Goal: Information Seeking & Learning: Learn about a topic

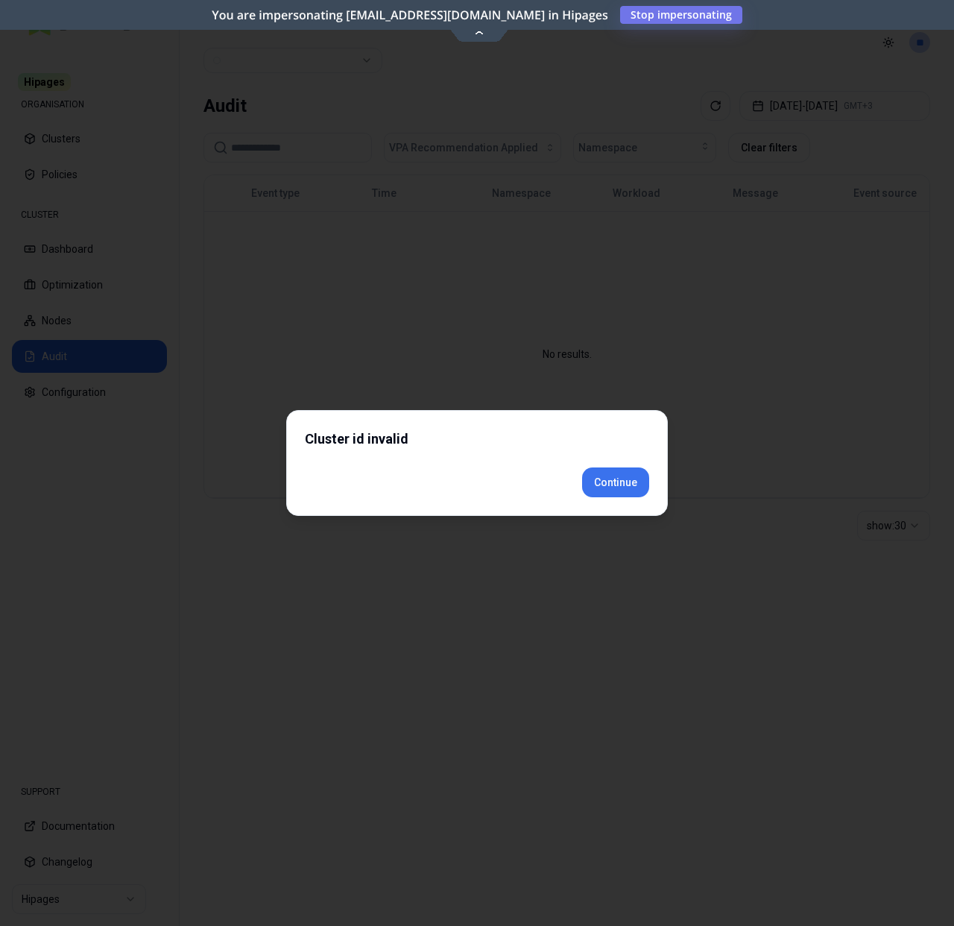
click at [607, 511] on div "Cluster id invalid Continue" at bounding box center [477, 463] width 382 height 106
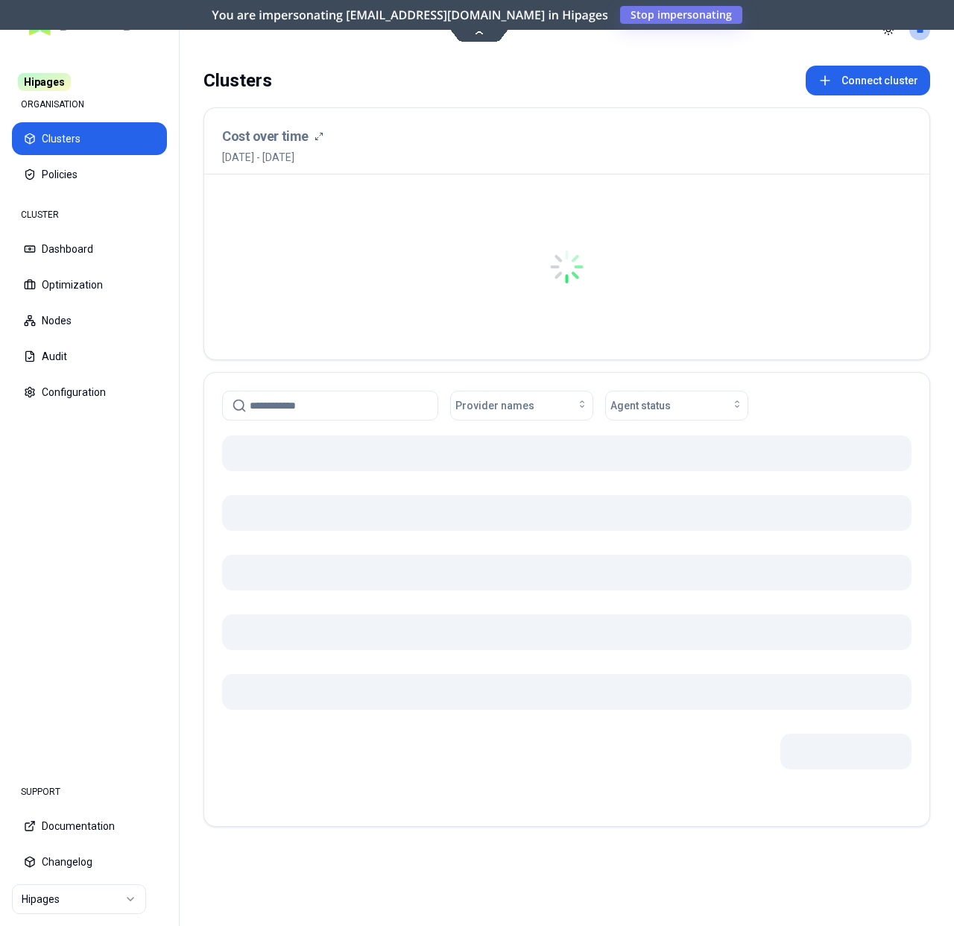
click at [93, 899] on html "Hipages ORGANISATION Clusters Policies CLUSTER Dashboard Optimization Nodes Aud…" at bounding box center [477, 463] width 954 height 926
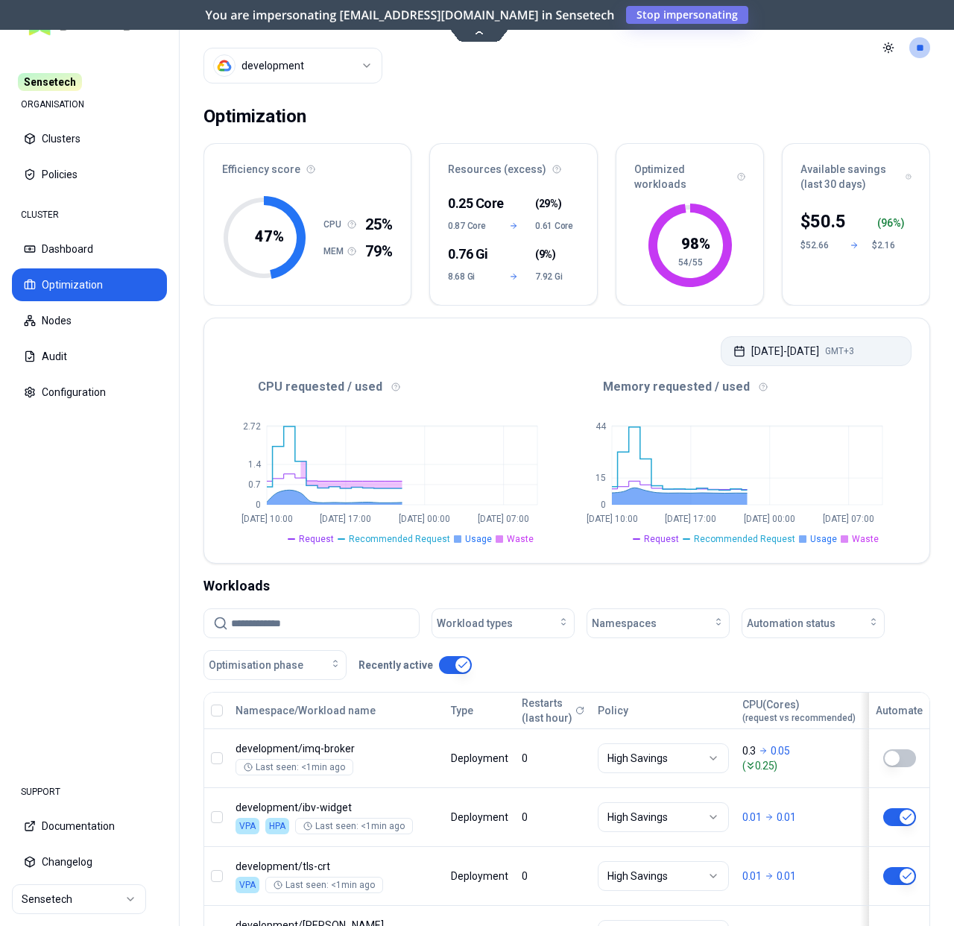
click at [772, 355] on button "Oct 15, 2025 - Oct 16, 2025 GMT+3" at bounding box center [816, 351] width 191 height 30
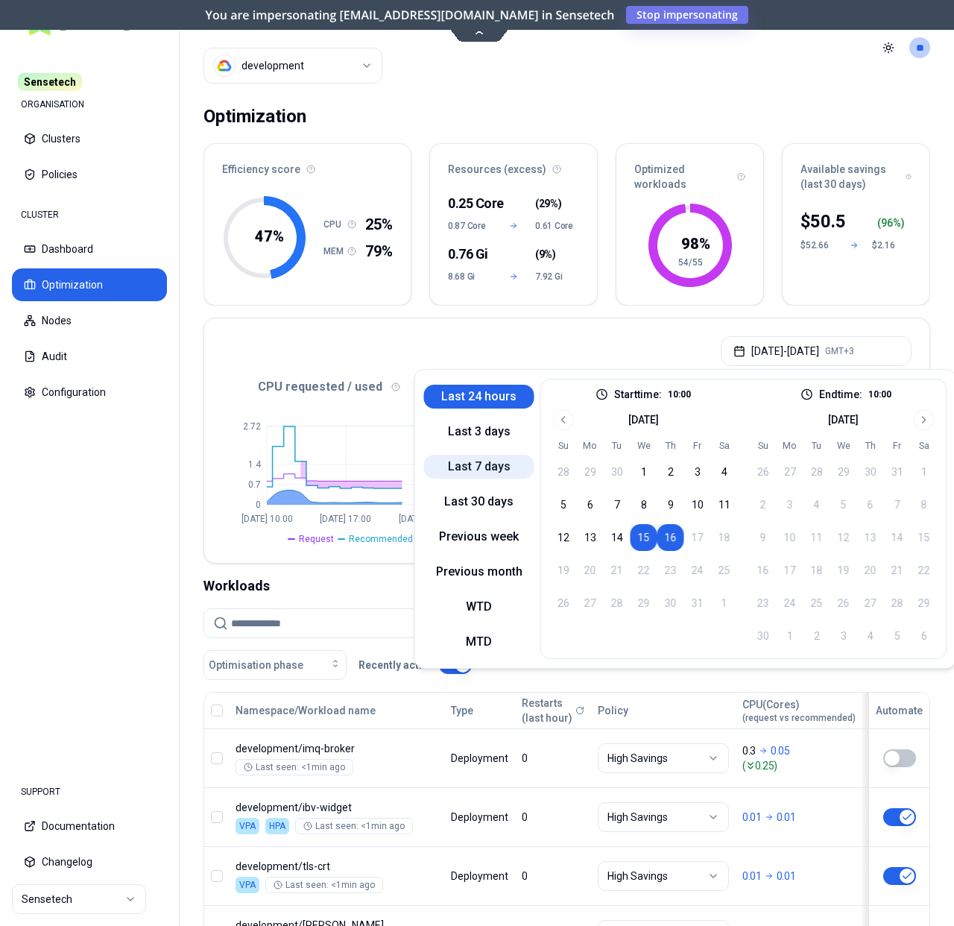
click at [500, 462] on button "Last 7 days" at bounding box center [479, 467] width 110 height 24
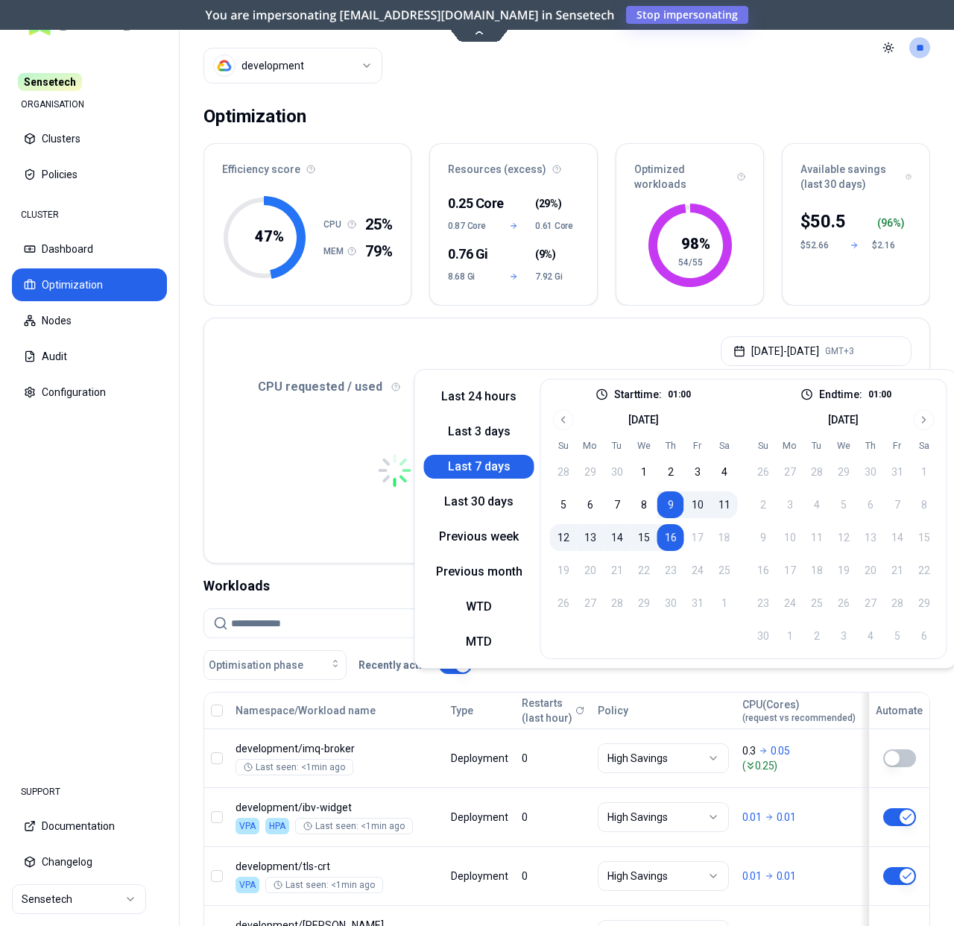
click at [594, 316] on div "Optimization Efficiency score 47 % CPU 25% MEM 79% Resources (excess) 0.25 Core…" at bounding box center [567, 745] width 774 height 1300
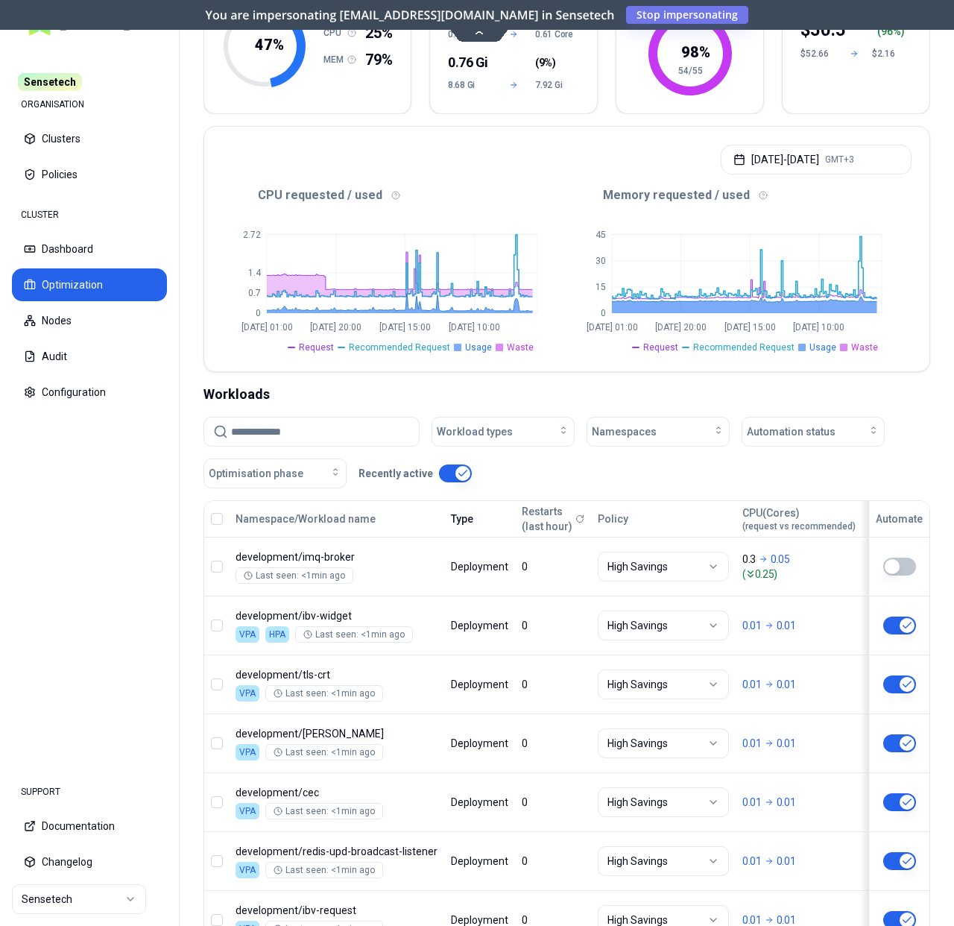
scroll to position [213, 0]
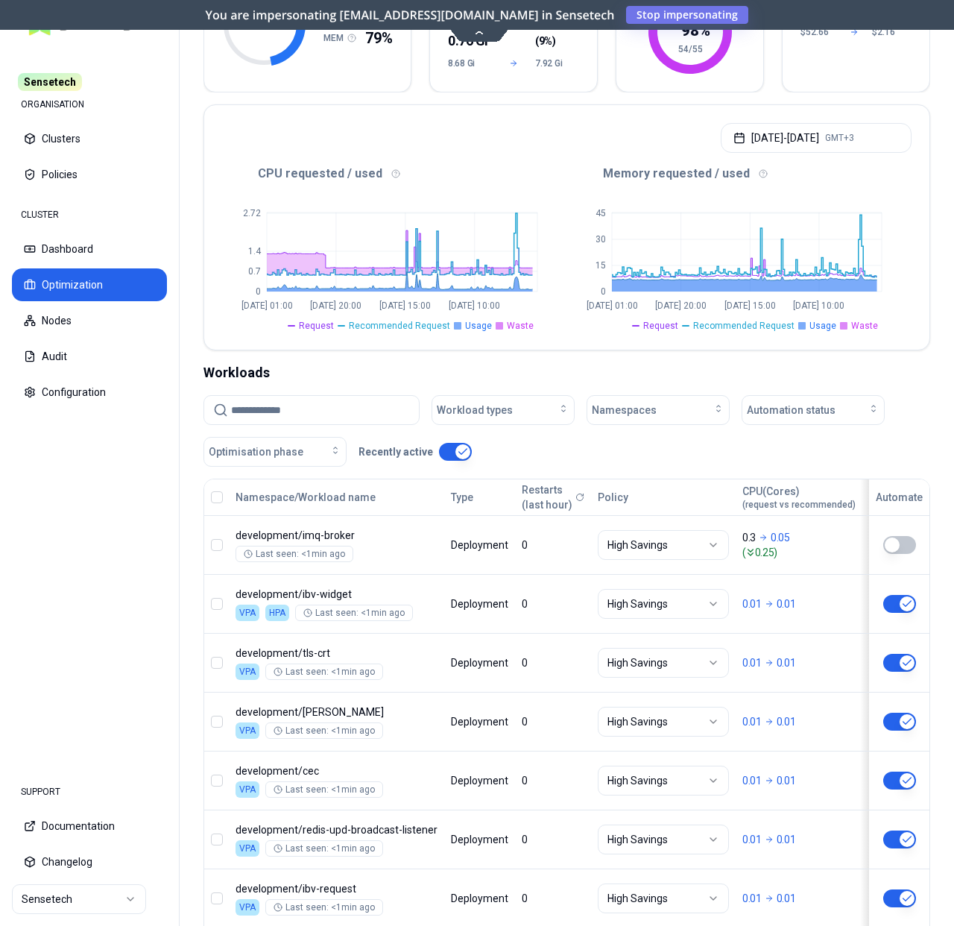
click at [309, 403] on input at bounding box center [320, 410] width 179 height 28
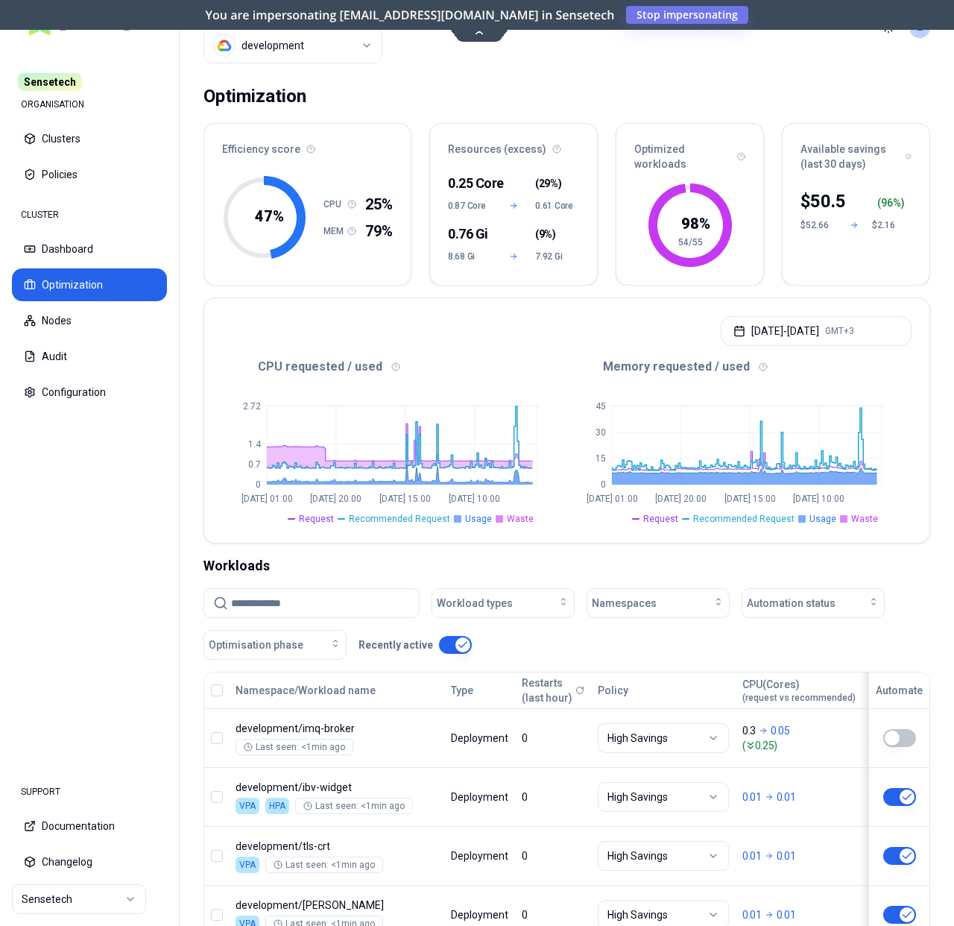
scroll to position [0, 0]
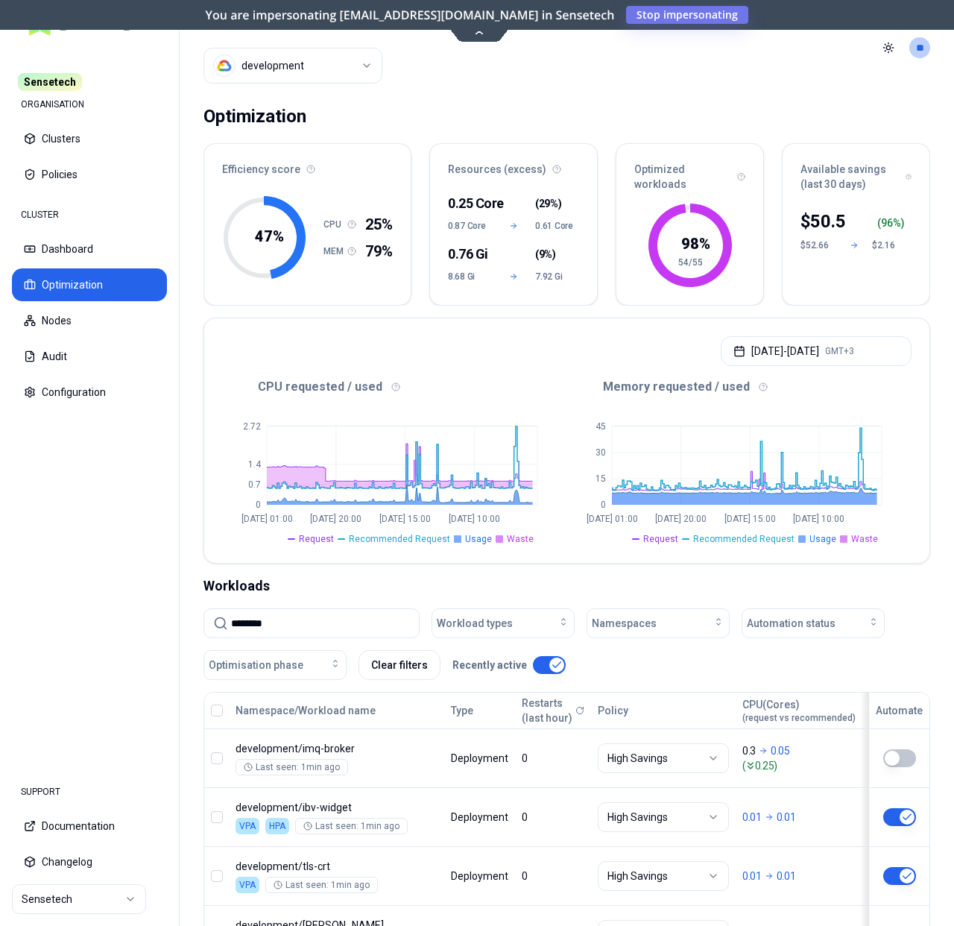
type input "********"
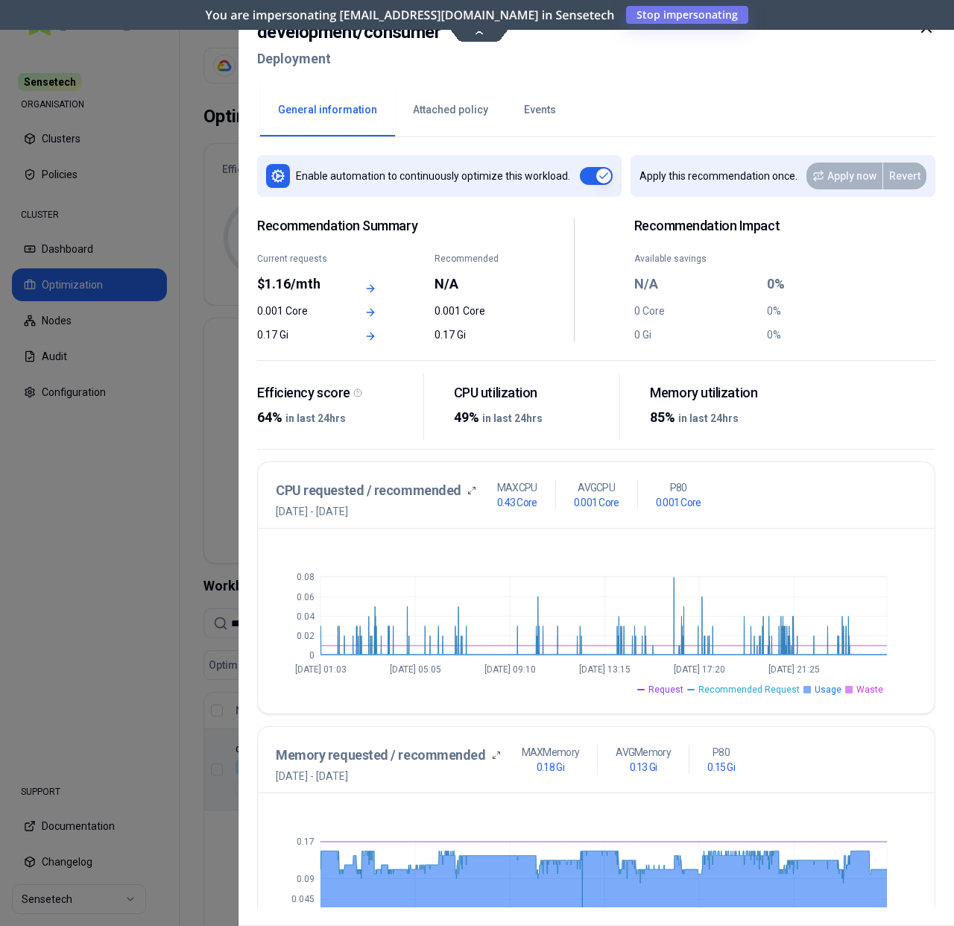
click at [922, 33] on icon at bounding box center [926, 28] width 18 height 18
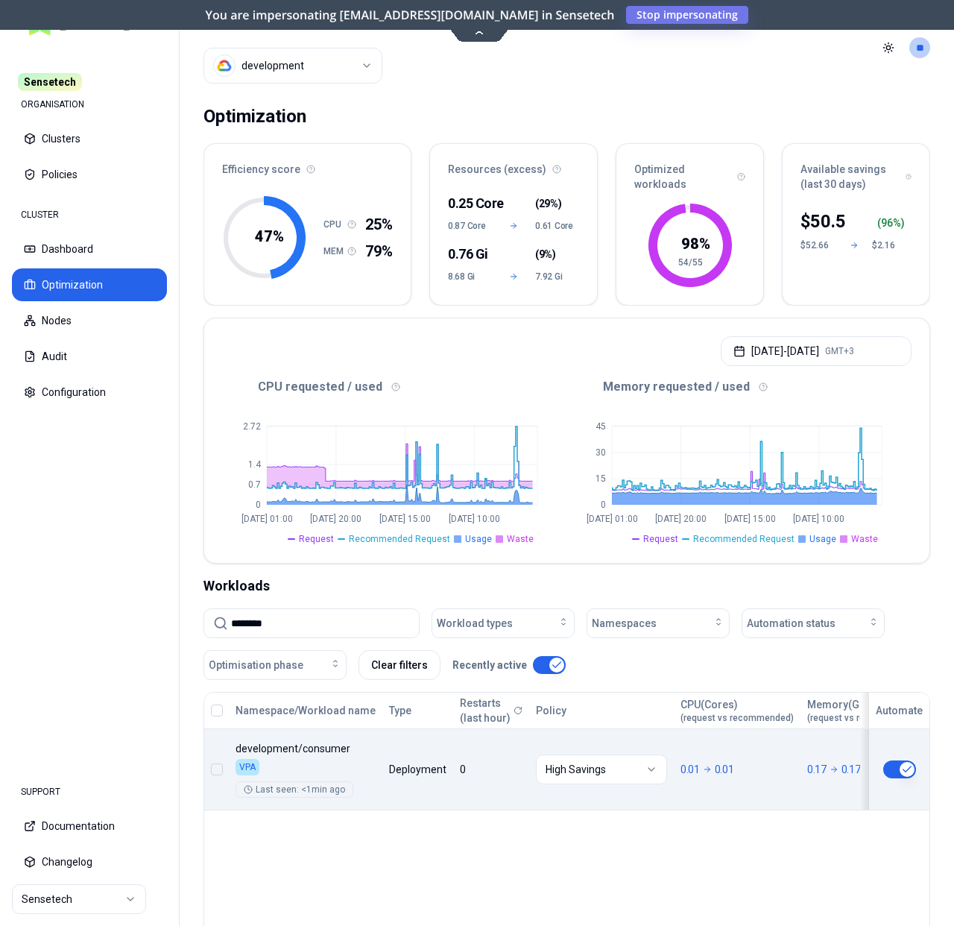
click at [384, 759] on body "Sensetech ORGANISATION Clusters Policies CLUSTER Dashboard Optimization Nodes A…" at bounding box center [477, 463] width 954 height 926
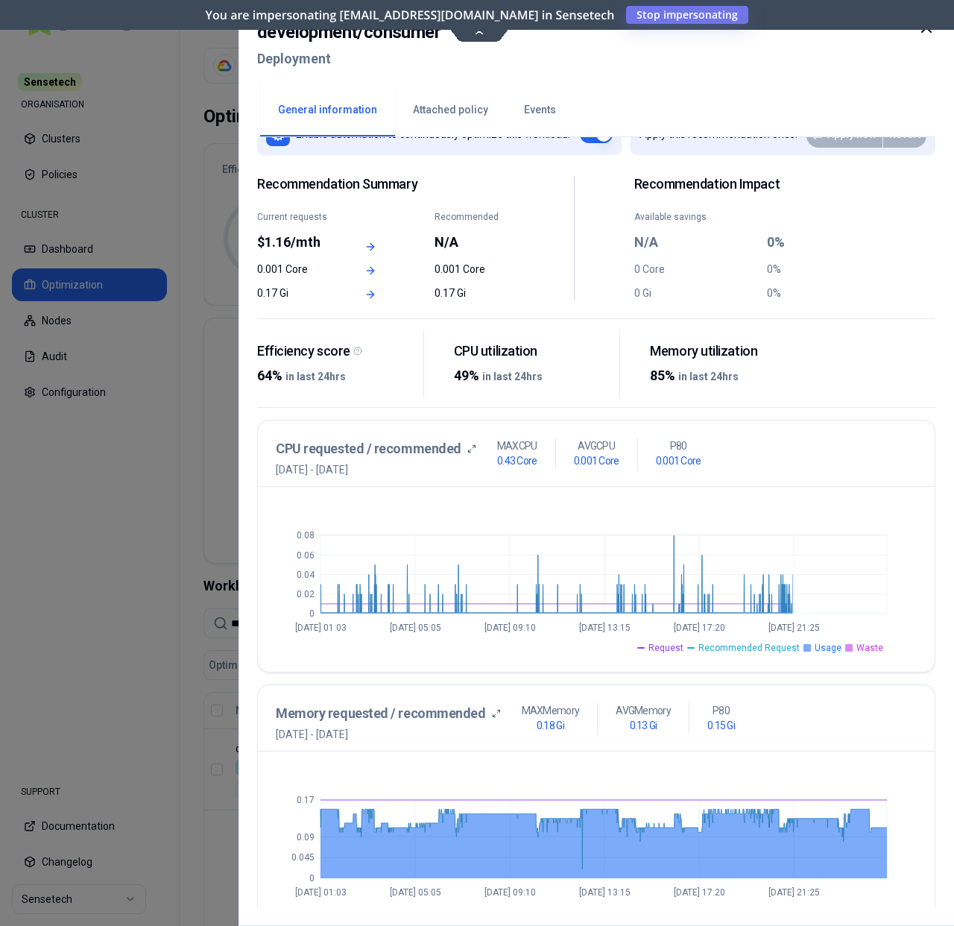
scroll to position [116, 0]
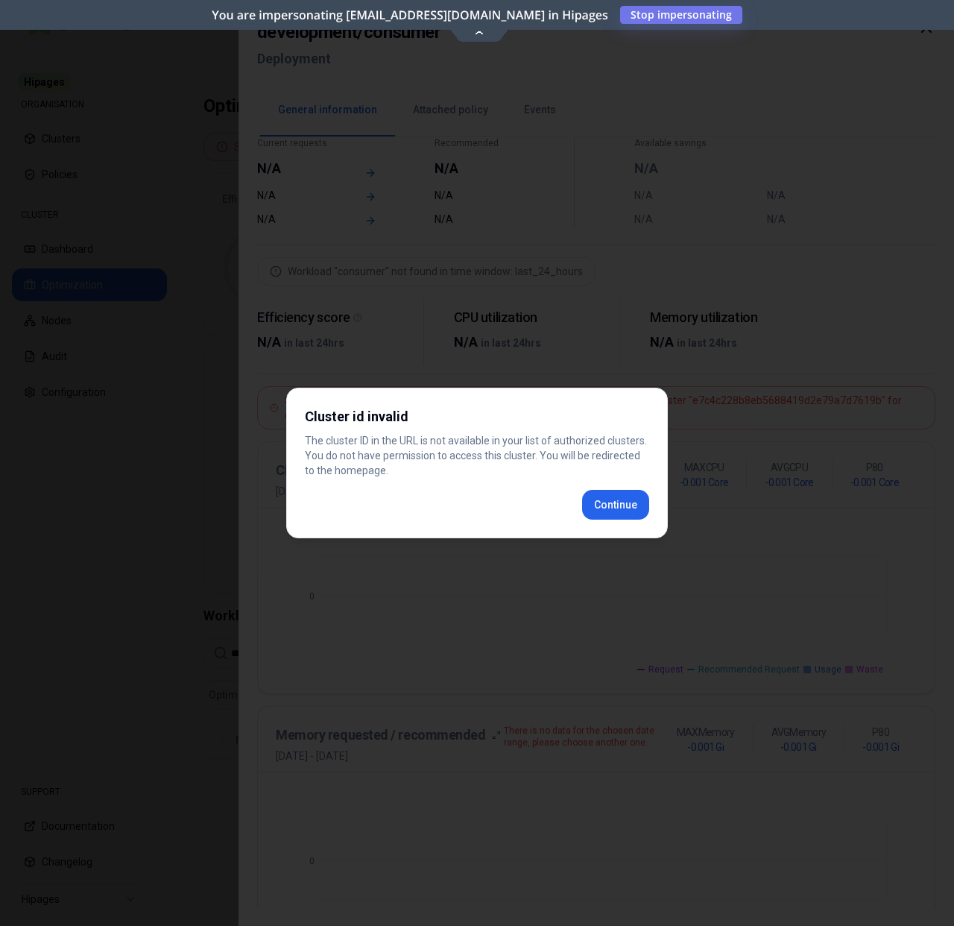
click at [607, 521] on div "Cluster id invalid The cluster ID in the URL is not available in your list of a…" at bounding box center [477, 463] width 382 height 151
click at [619, 507] on div "Cluster id invalid The cluster ID in the URL is not available in your list of a…" at bounding box center [477, 463] width 382 height 151
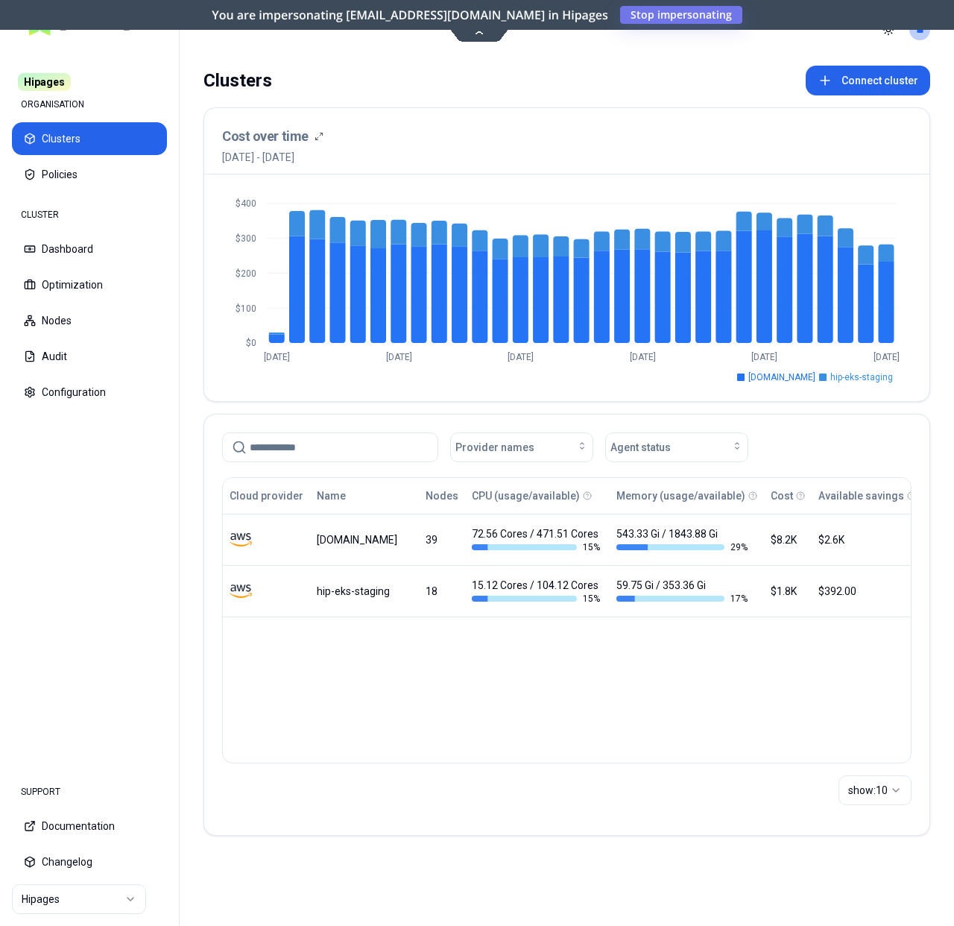
click at [67, 898] on html "Hipages ORGANISATION Clusters Policies CLUSTER Dashboard Optimization Nodes Aud…" at bounding box center [477, 463] width 954 height 926
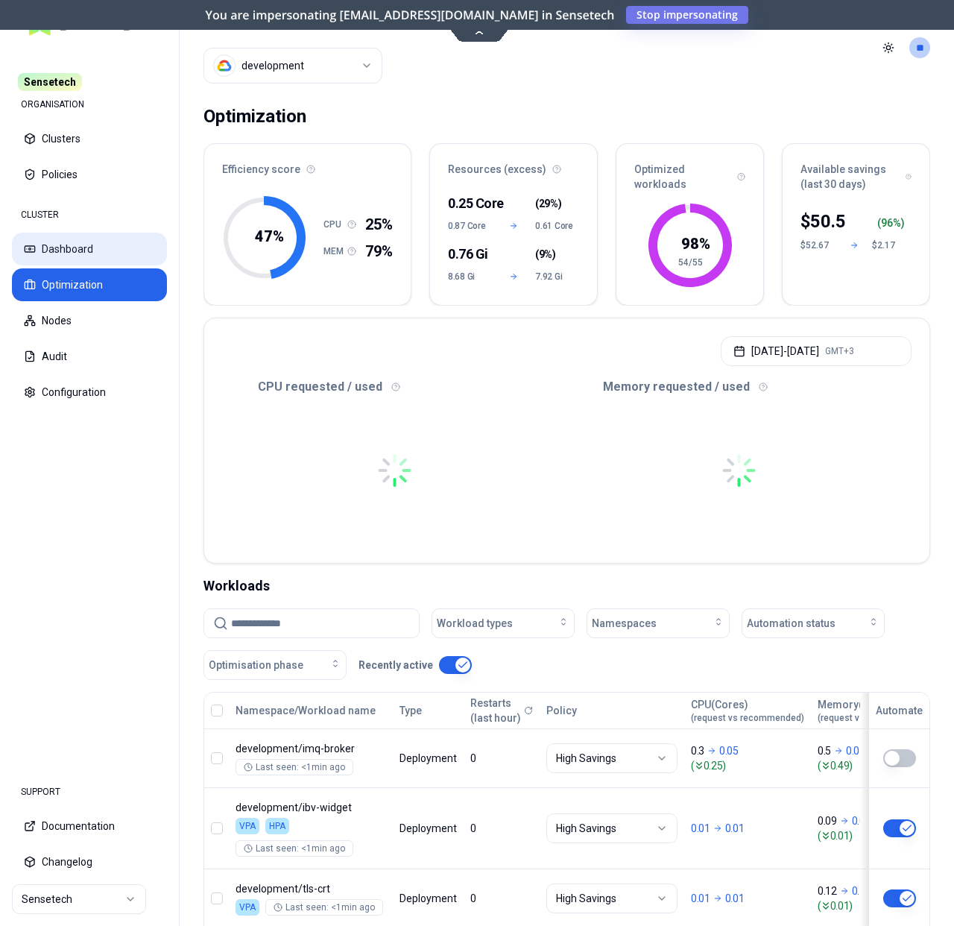
click at [91, 250] on button "Dashboard" at bounding box center [89, 249] width 155 height 33
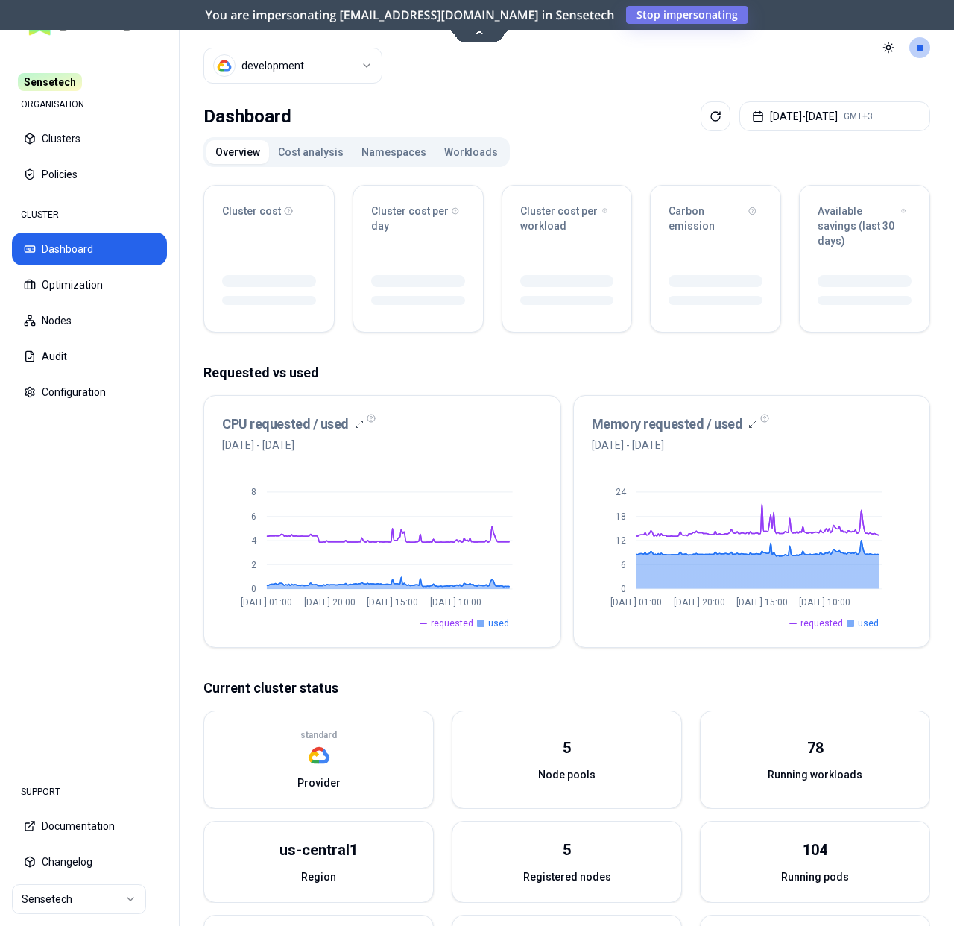
click at [323, 152] on button "Cost analysis" at bounding box center [310, 152] width 83 height 24
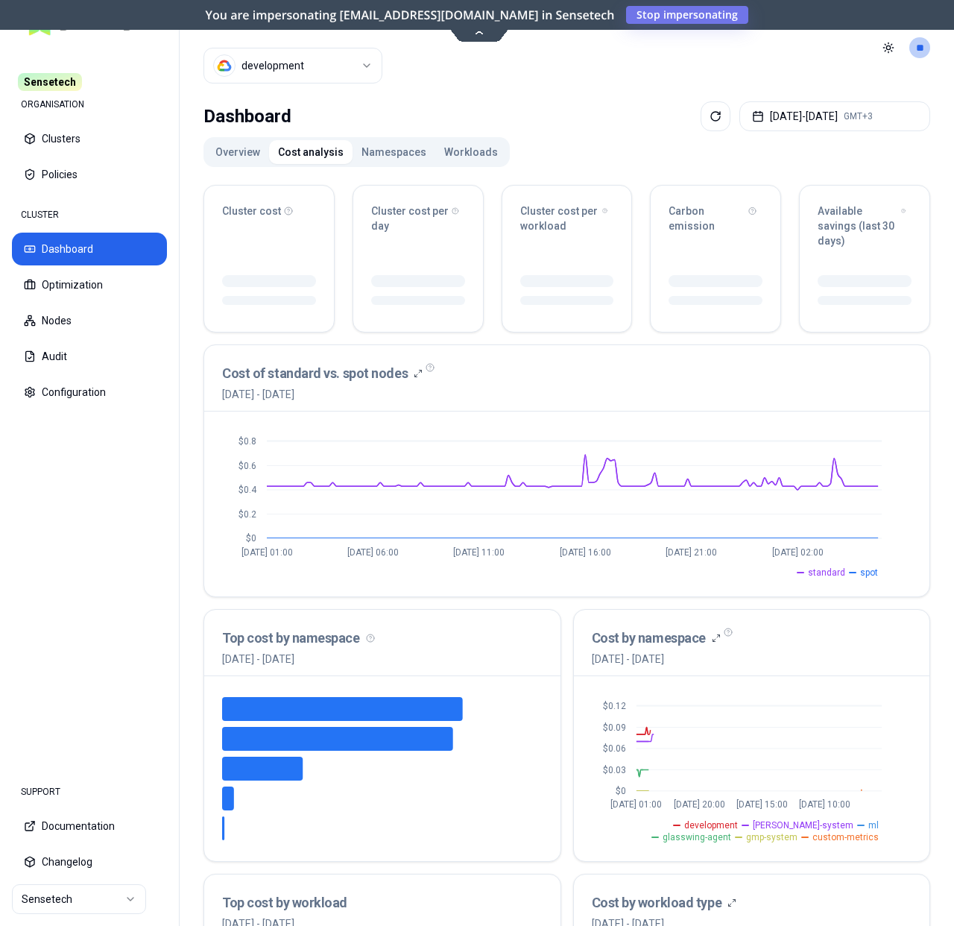
click at [400, 154] on button "Namespaces" at bounding box center [393, 152] width 83 height 24
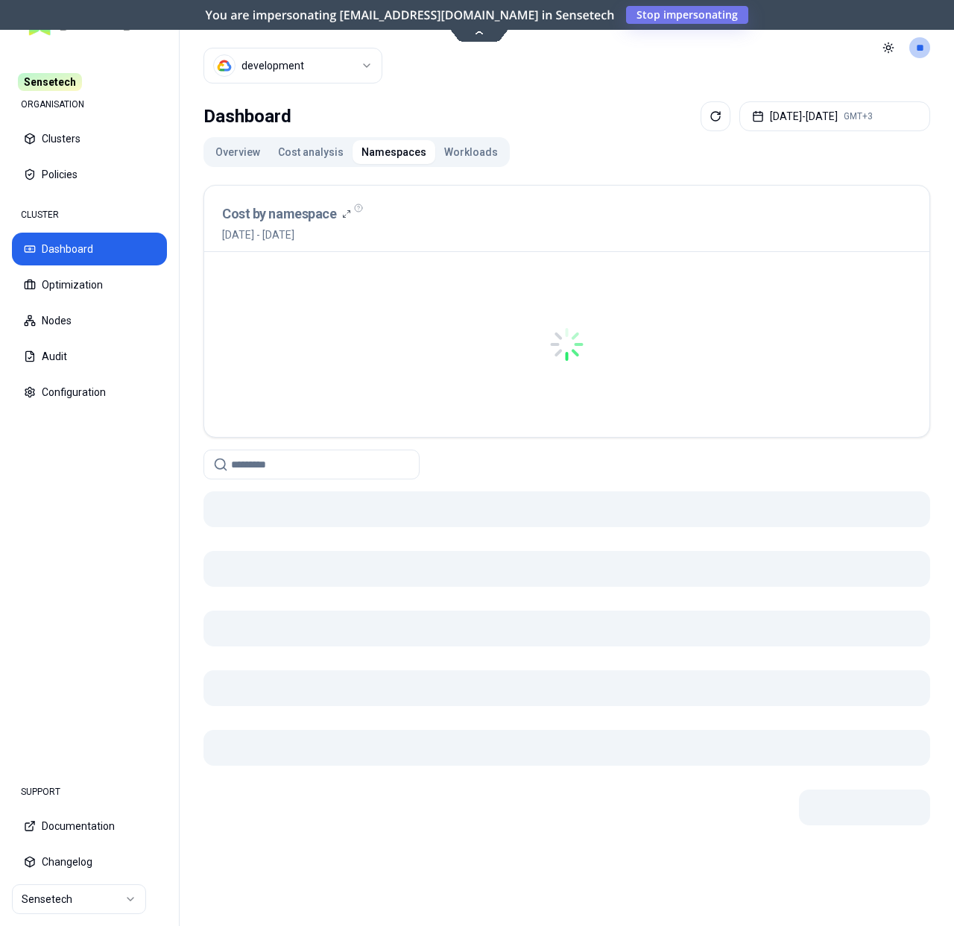
click at [441, 153] on button "Workloads" at bounding box center [471, 152] width 72 height 24
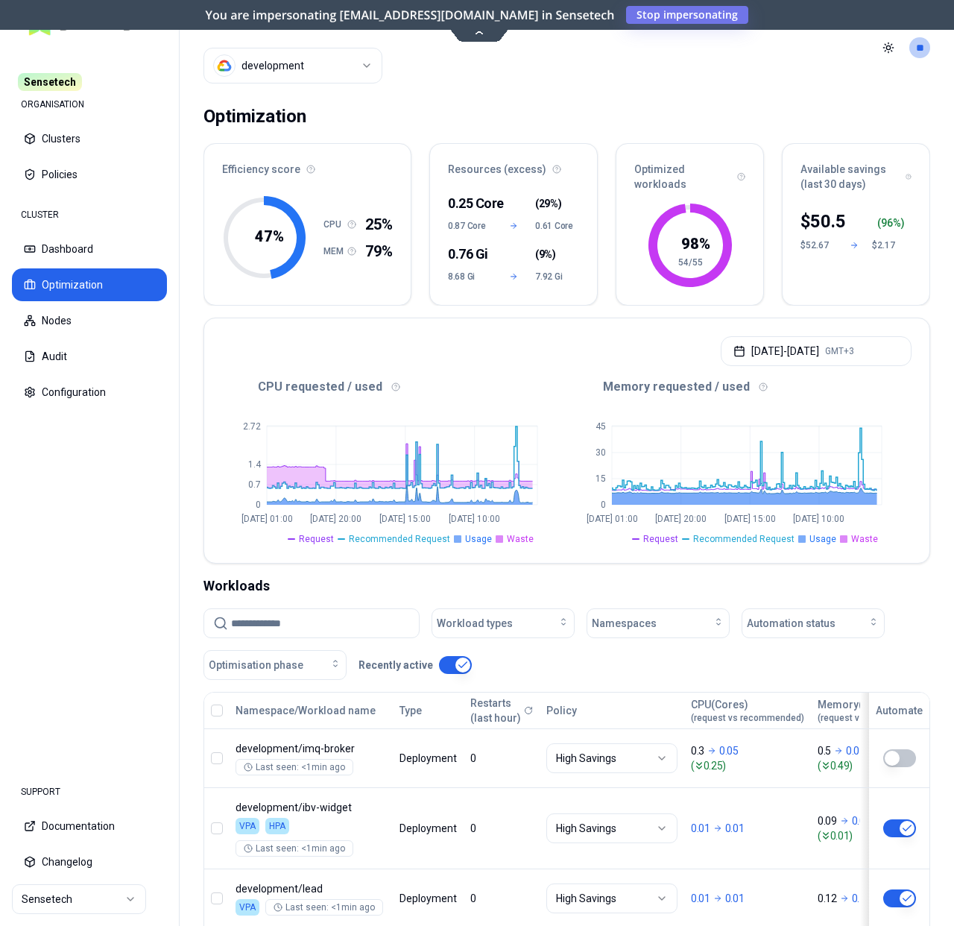
click at [328, 622] on input at bounding box center [320, 623] width 179 height 28
click at [373, 584] on div "Workloads" at bounding box center [566, 585] width 727 height 21
click at [350, 618] on input at bounding box center [320, 623] width 179 height 28
paste input "**********"
type input "**********"
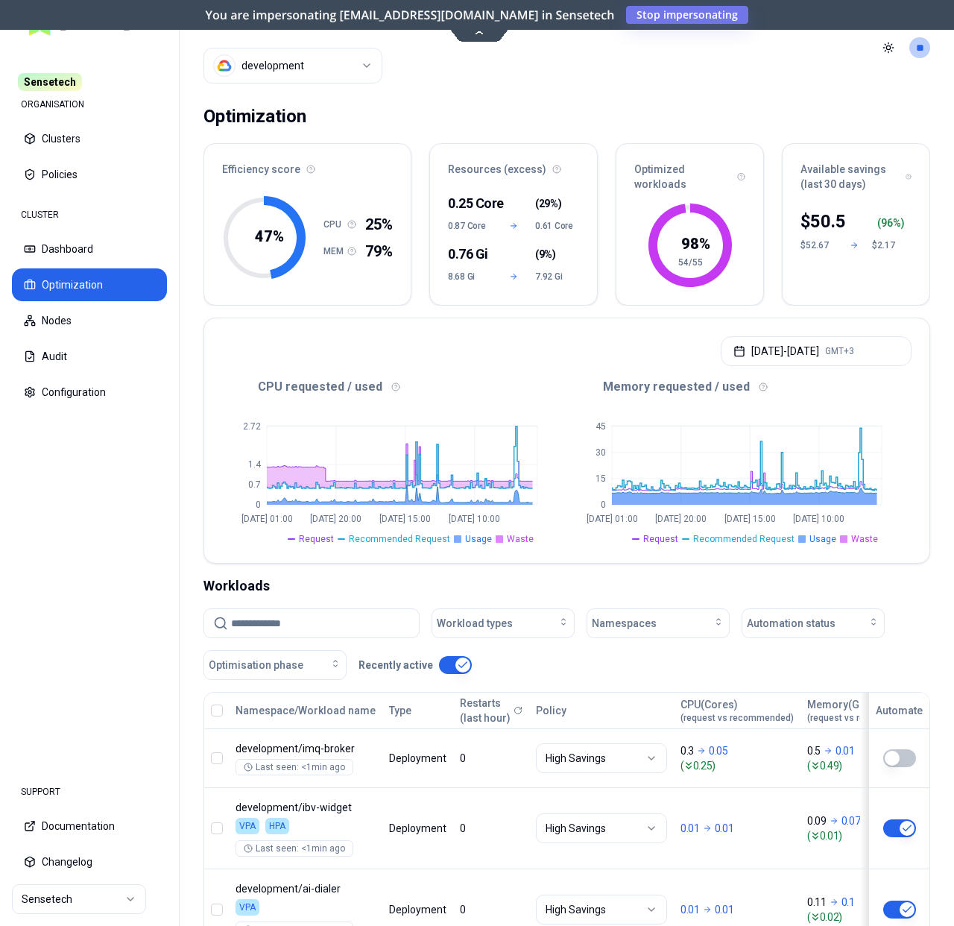
click at [320, 630] on input at bounding box center [320, 623] width 179 height 28
type input "********"
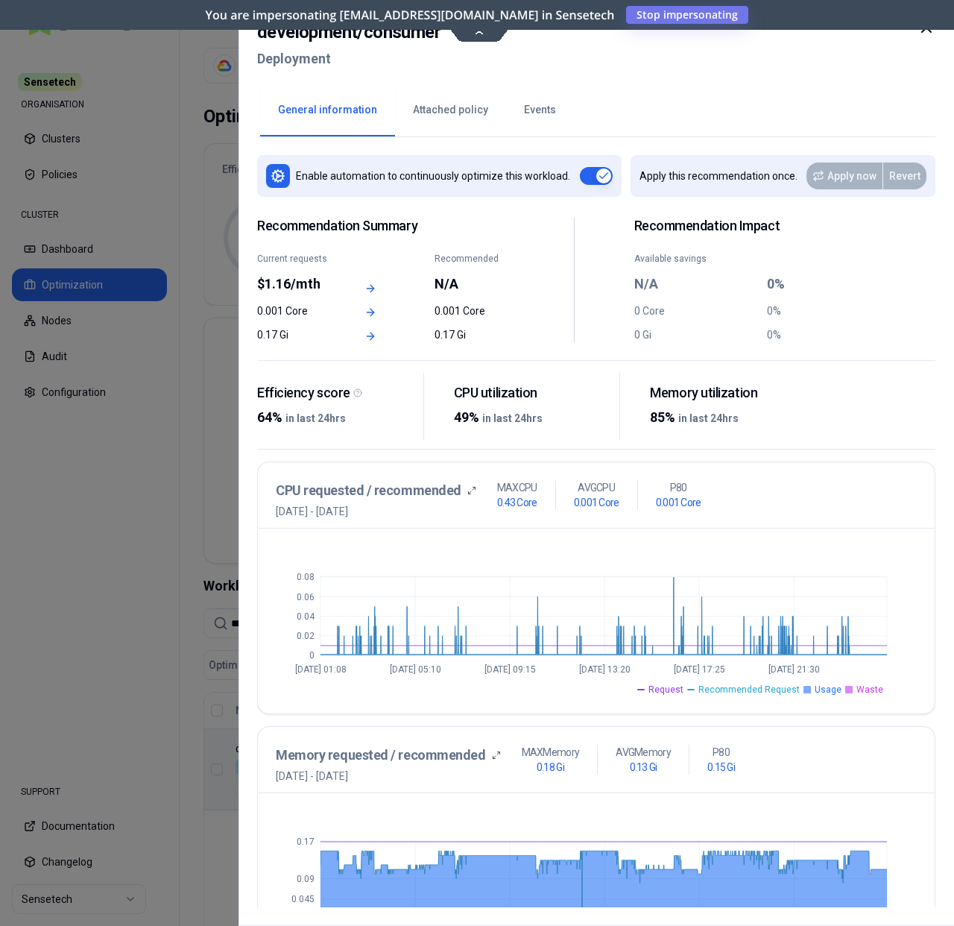
click at [920, 32] on icon at bounding box center [926, 28] width 18 height 18
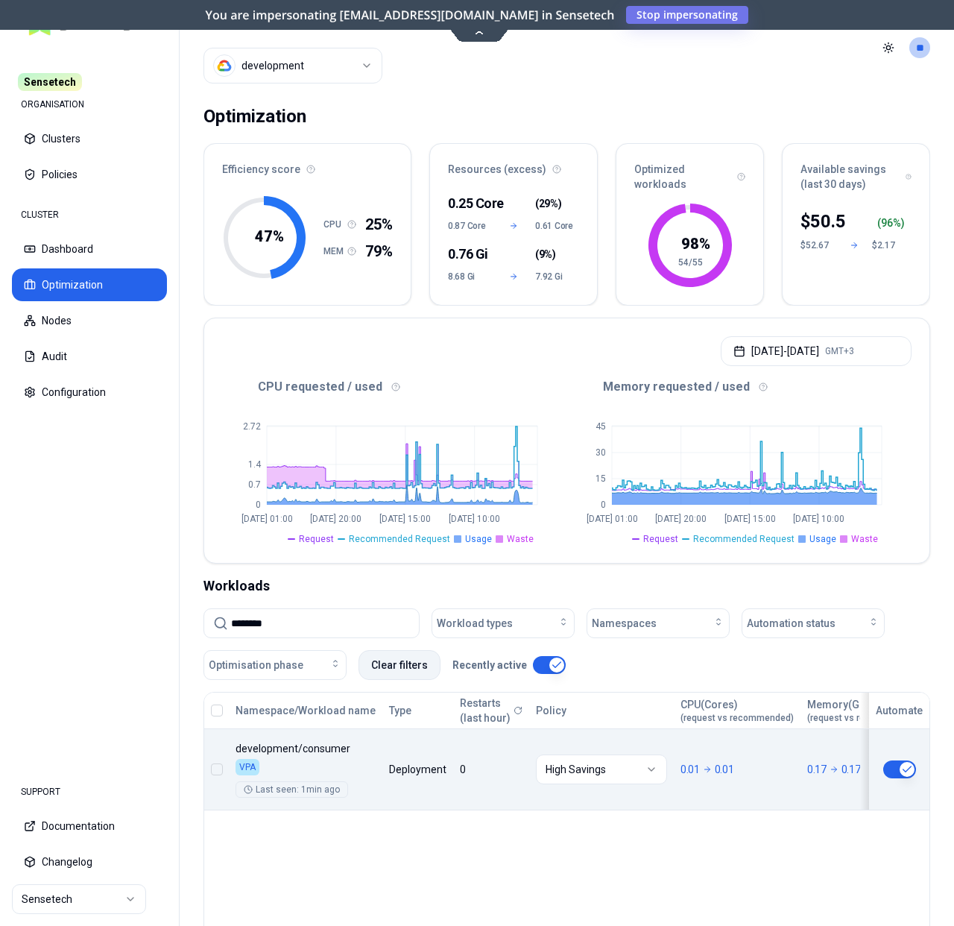
click at [402, 671] on button "Clear filters" at bounding box center [399, 665] width 82 height 30
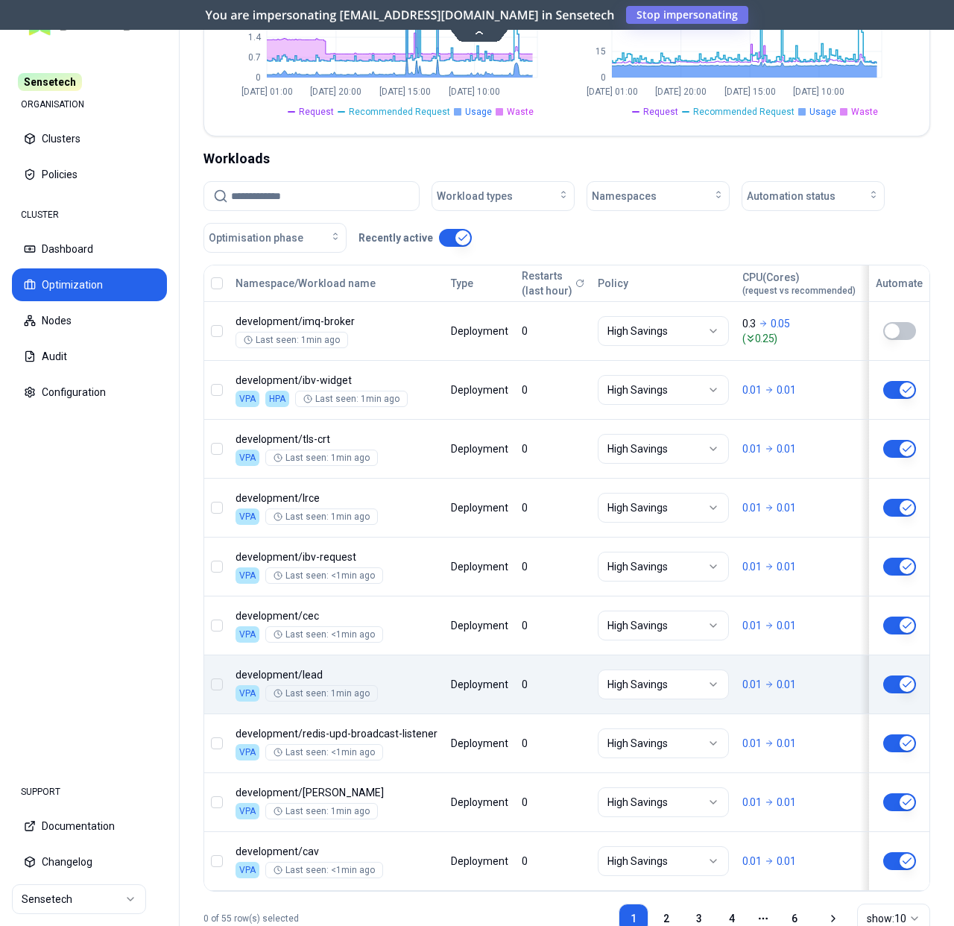
scroll to position [481, 0]
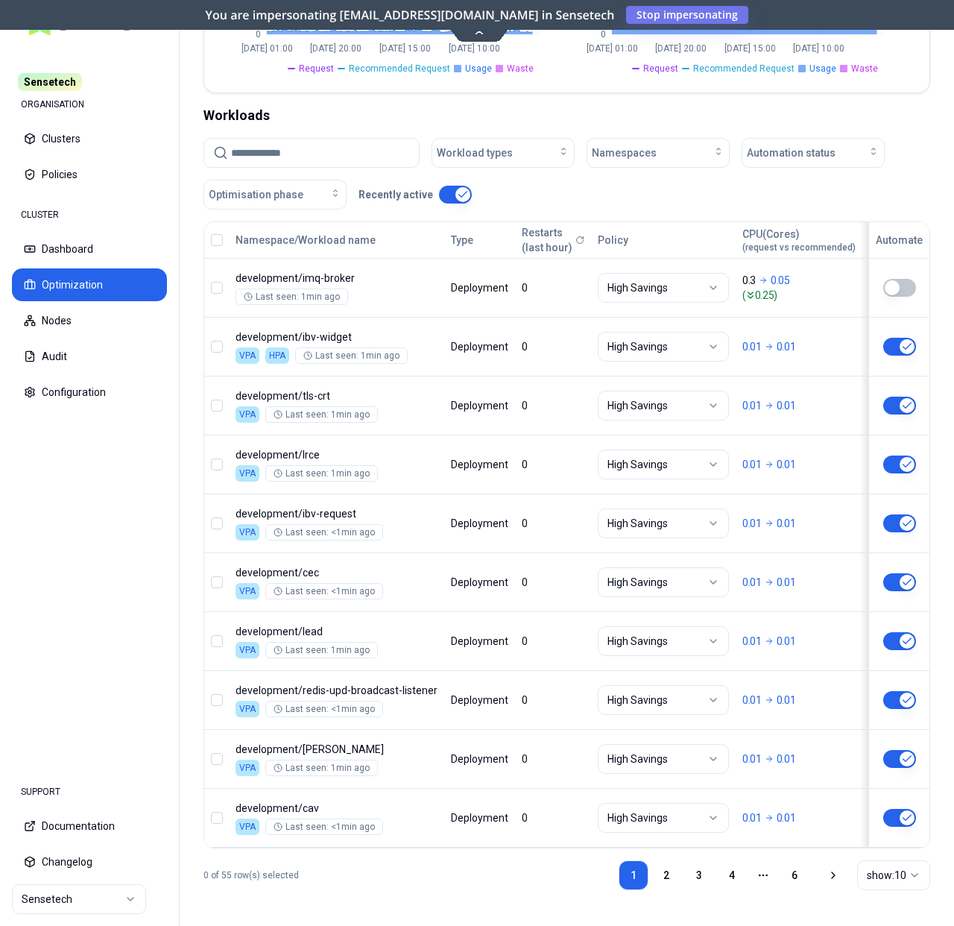
click at [891, 873] on html "Sensetech ORGANISATION Clusters Policies CLUSTER Dashboard Optimization Nodes A…" at bounding box center [477, 463] width 954 height 926
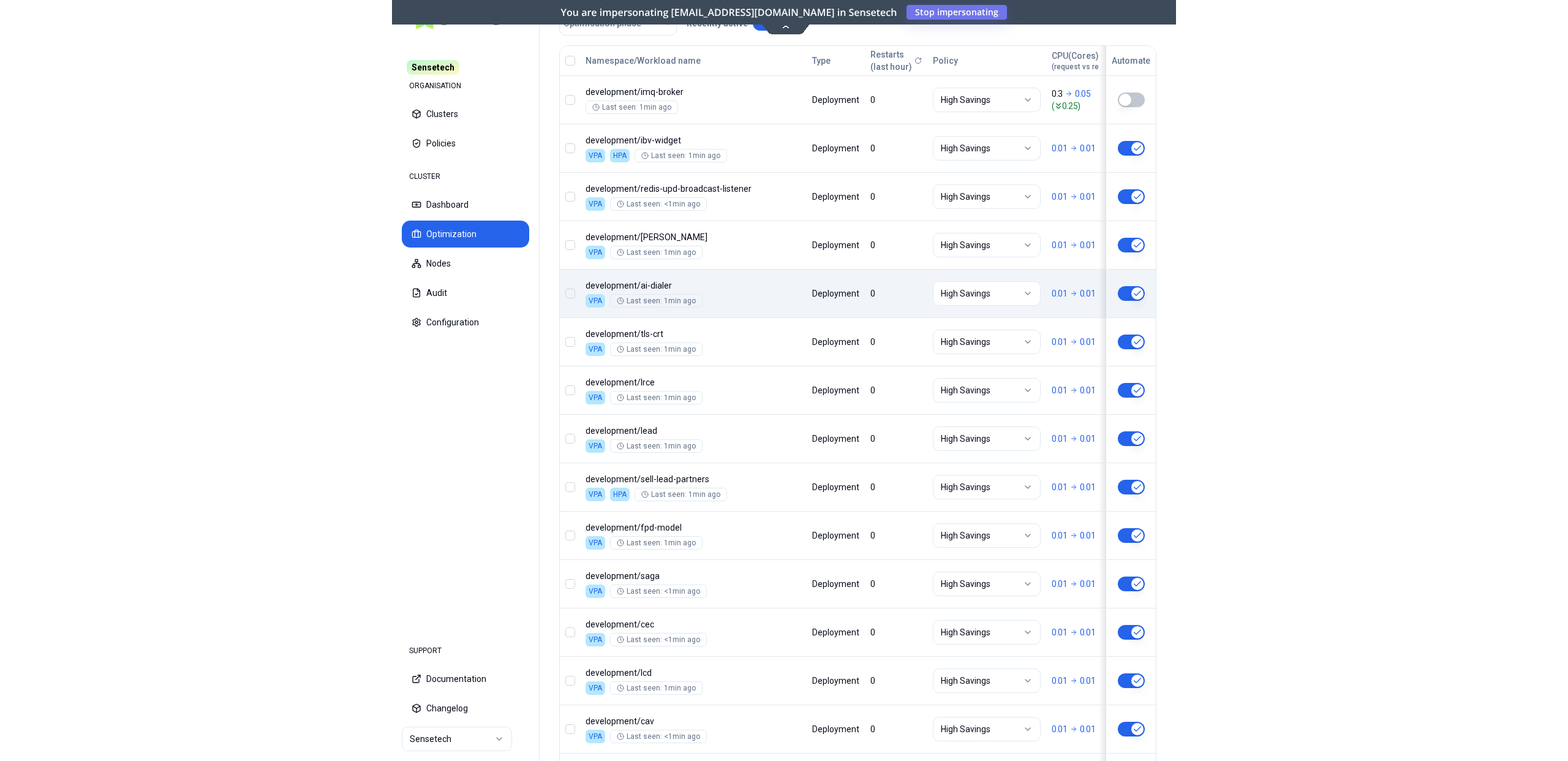
scroll to position [0, 0]
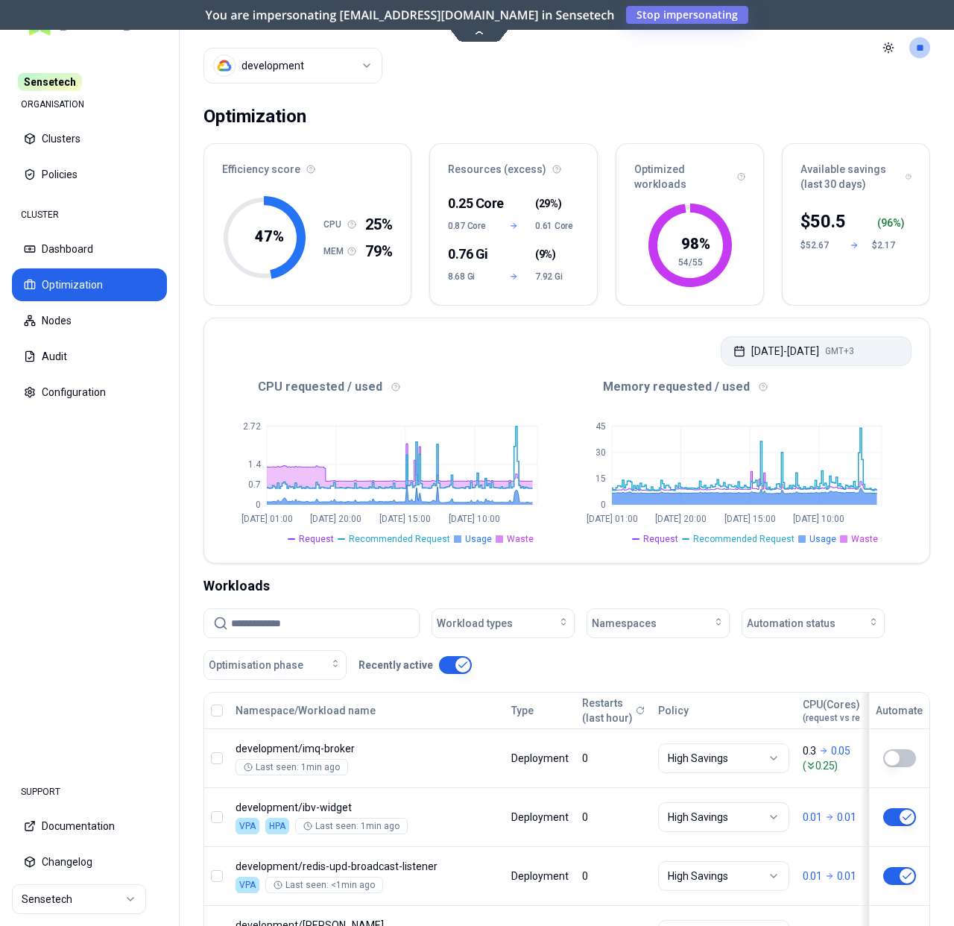
click at [803, 361] on button "Oct 09, 2025 - Oct 16, 2025 GMT+3" at bounding box center [816, 351] width 191 height 30
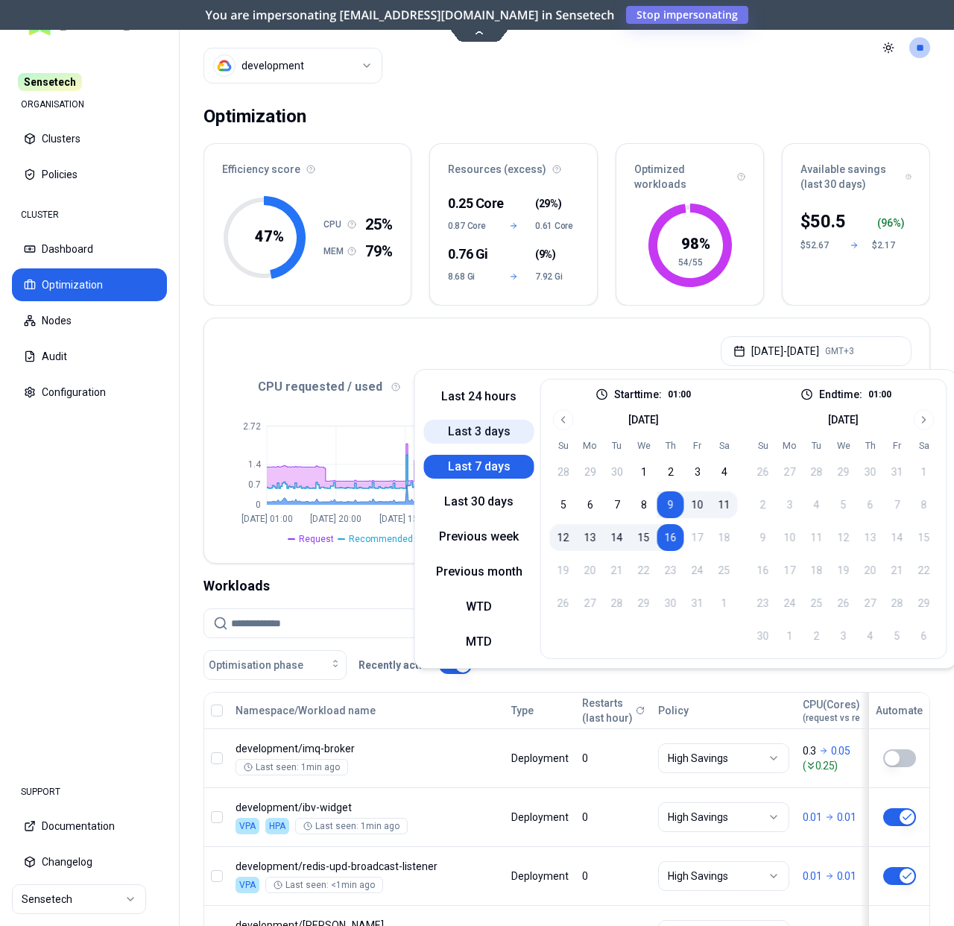
click at [491, 436] on button "Last 3 days" at bounding box center [479, 432] width 110 height 24
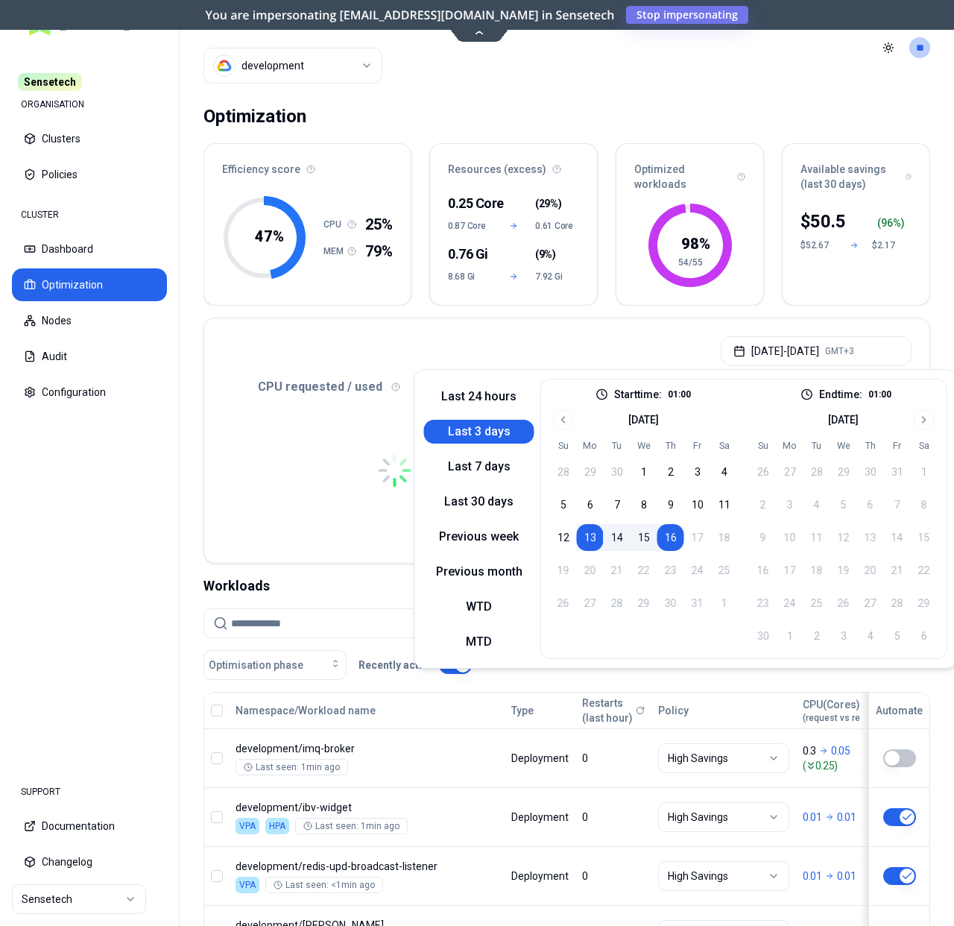
click at [613, 540] on button "14" at bounding box center [617, 537] width 27 height 27
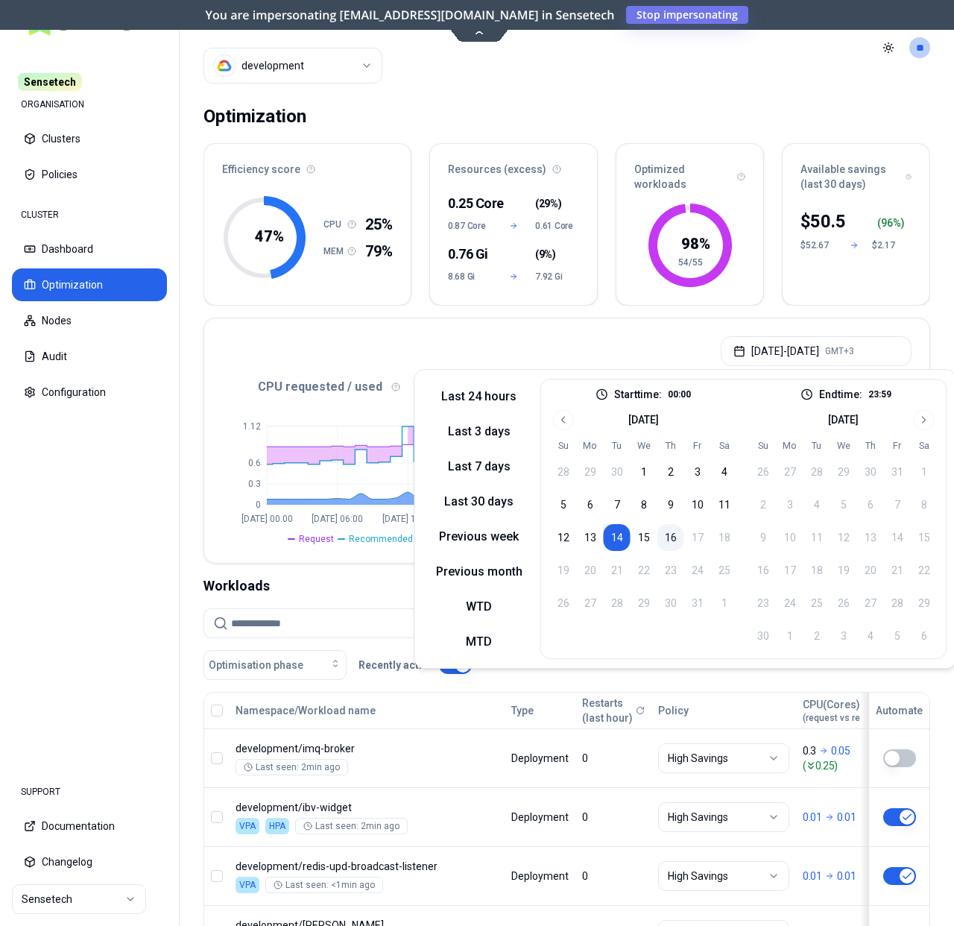
click at [673, 544] on button "16" at bounding box center [670, 537] width 27 height 27
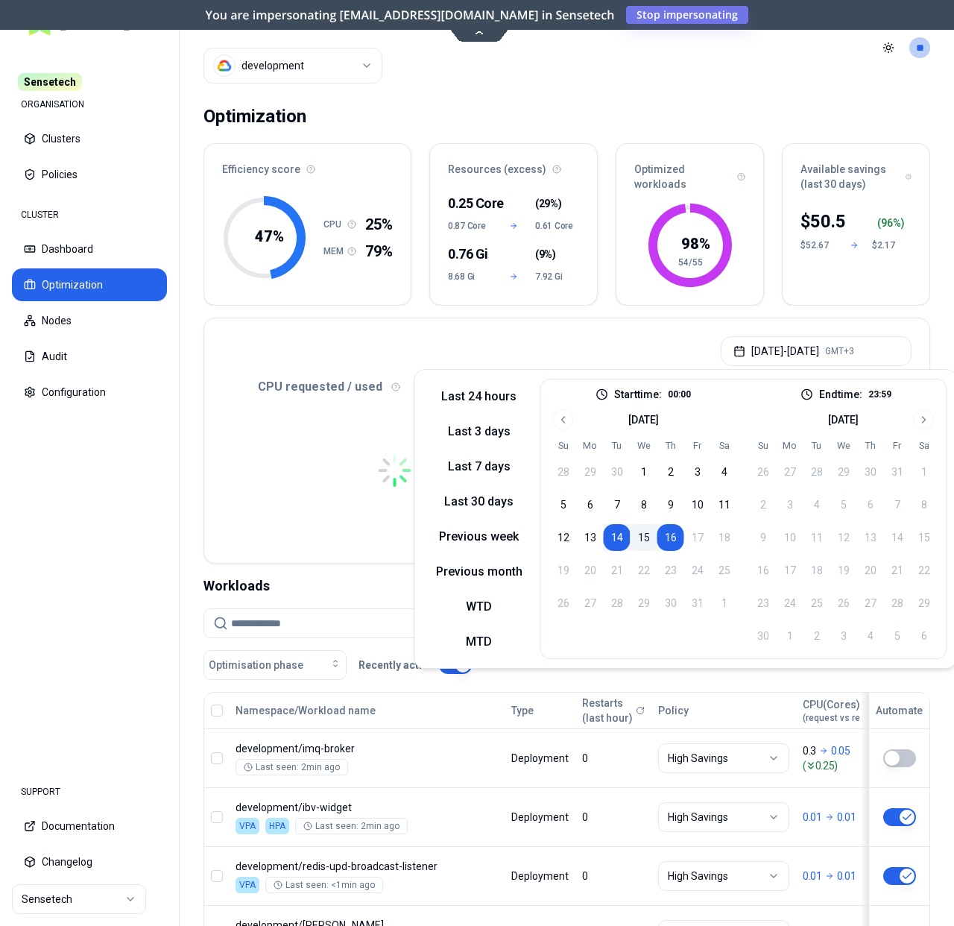
click at [616, 341] on div "Oct 14, 2025 - Oct 16, 2025 GMT+3" at bounding box center [566, 346] width 725 height 57
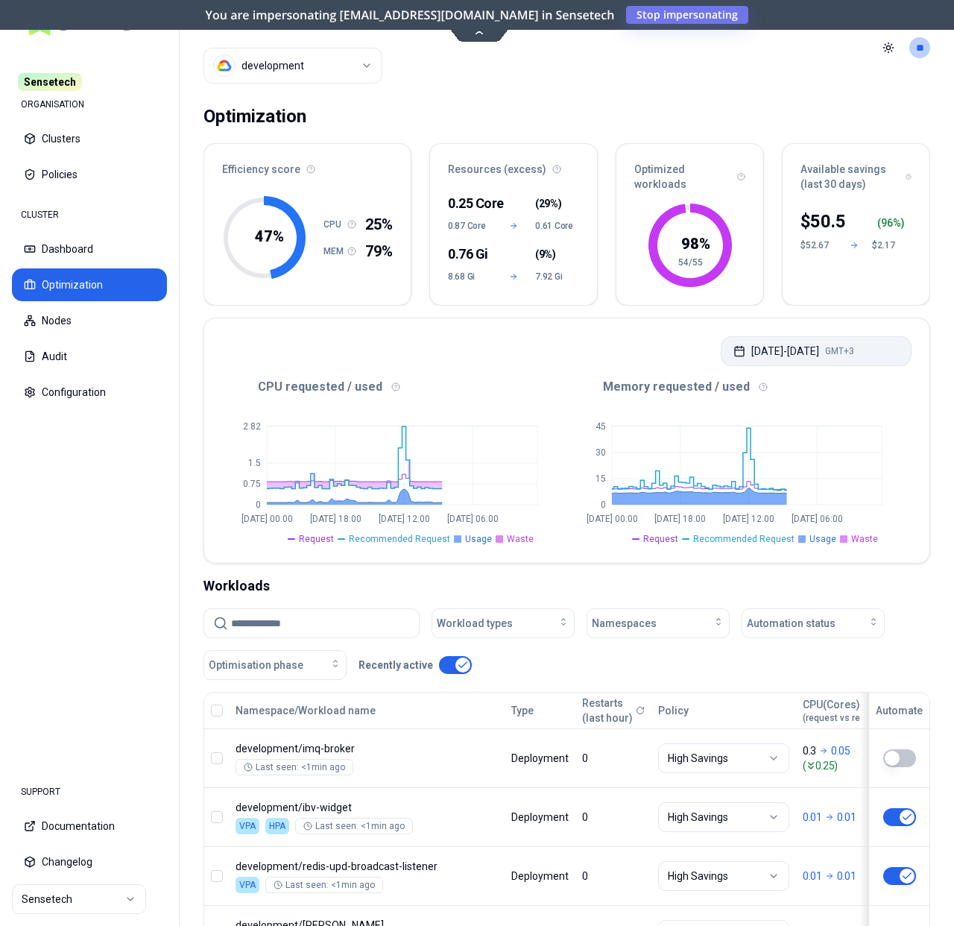
click at [784, 350] on button "Oct 14, 2025 - Oct 16, 2025 GMT+3" at bounding box center [816, 351] width 191 height 30
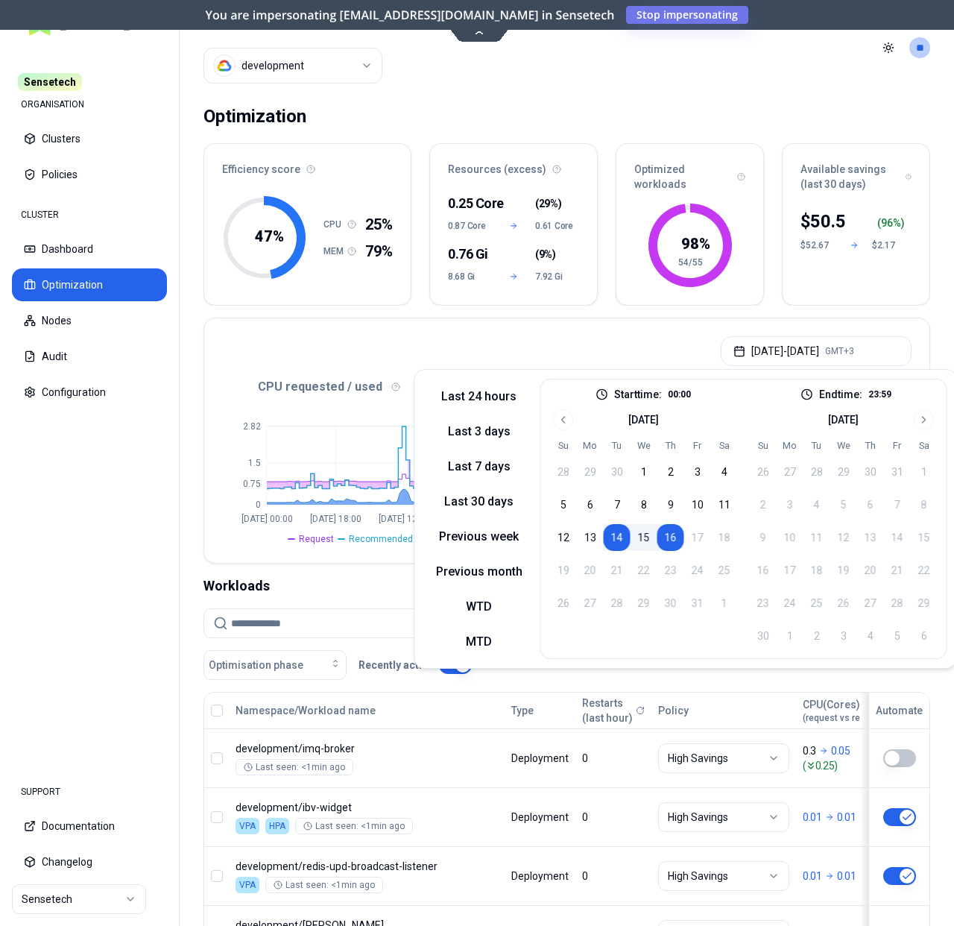
click at [634, 538] on button "15" at bounding box center [643, 537] width 27 height 27
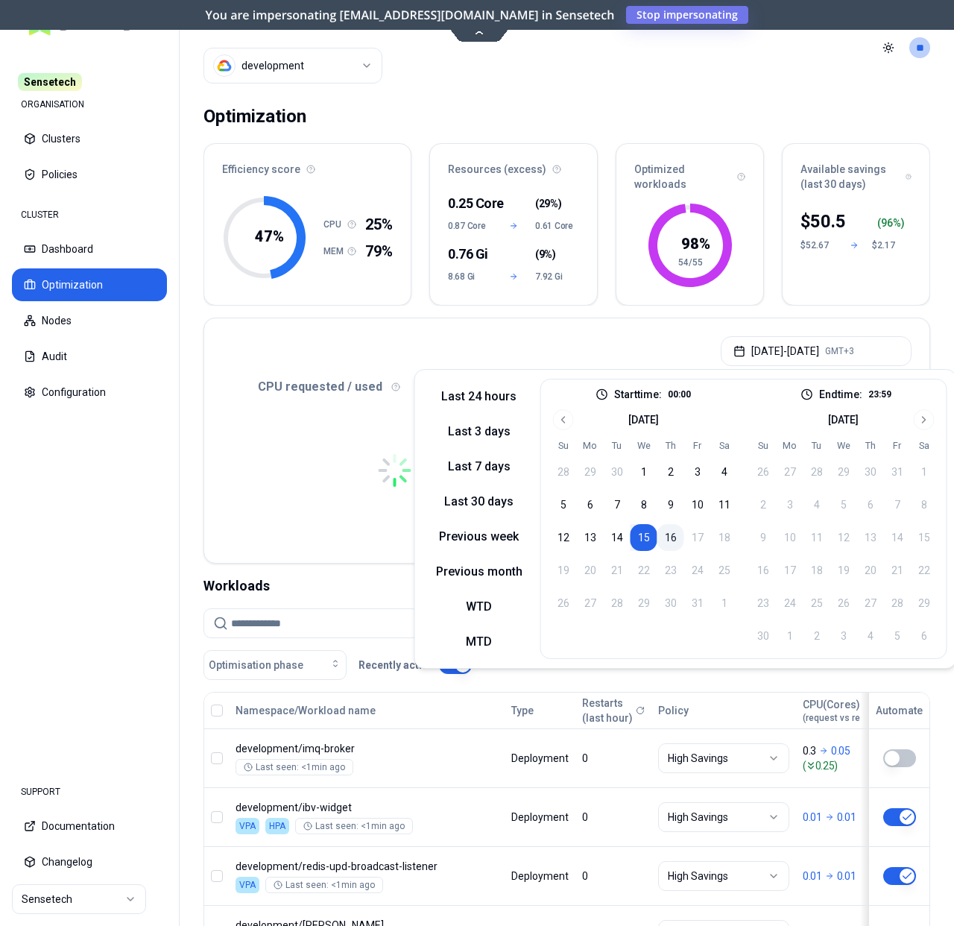
click at [679, 531] on button "16" at bounding box center [670, 537] width 27 height 27
click at [674, 347] on div "Oct 15, 2025 - Oct 16, 2025 GMT+3" at bounding box center [566, 346] width 725 height 57
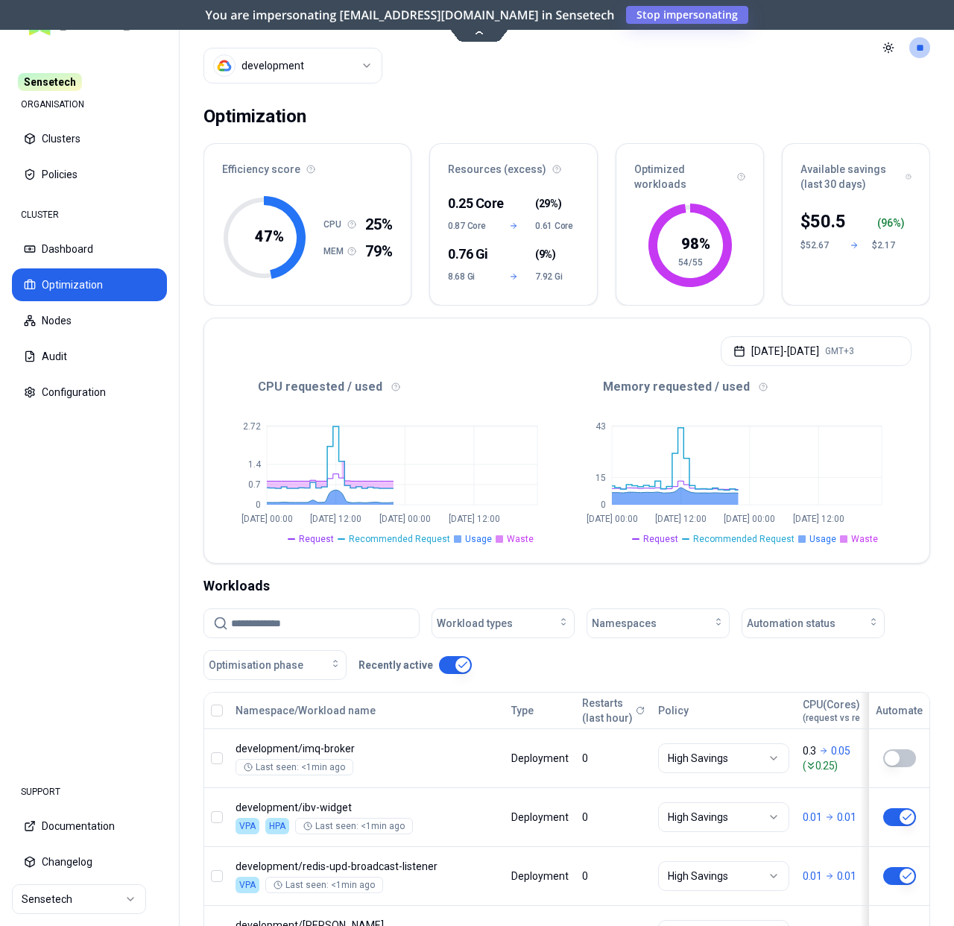
click at [772, 366] on div "Oct 15, 2025 - Oct 16, 2025 GMT+3" at bounding box center [566, 346] width 725 height 57
click at [782, 356] on button "Oct 15, 2025 - Oct 16, 2025 GMT+3" at bounding box center [816, 351] width 191 height 30
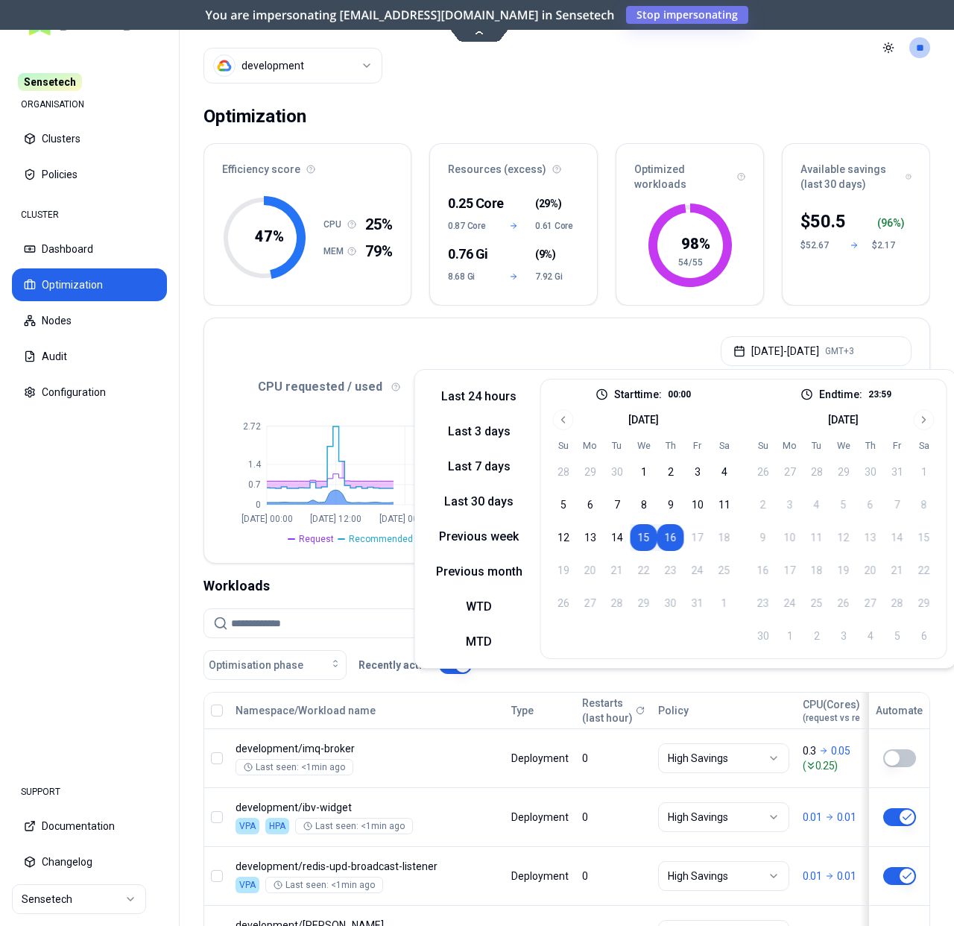
click at [890, 388] on div "Start time: 00:00 End time: 23:59" at bounding box center [743, 394] width 405 height 12
click at [649, 537] on button "15" at bounding box center [643, 537] width 27 height 27
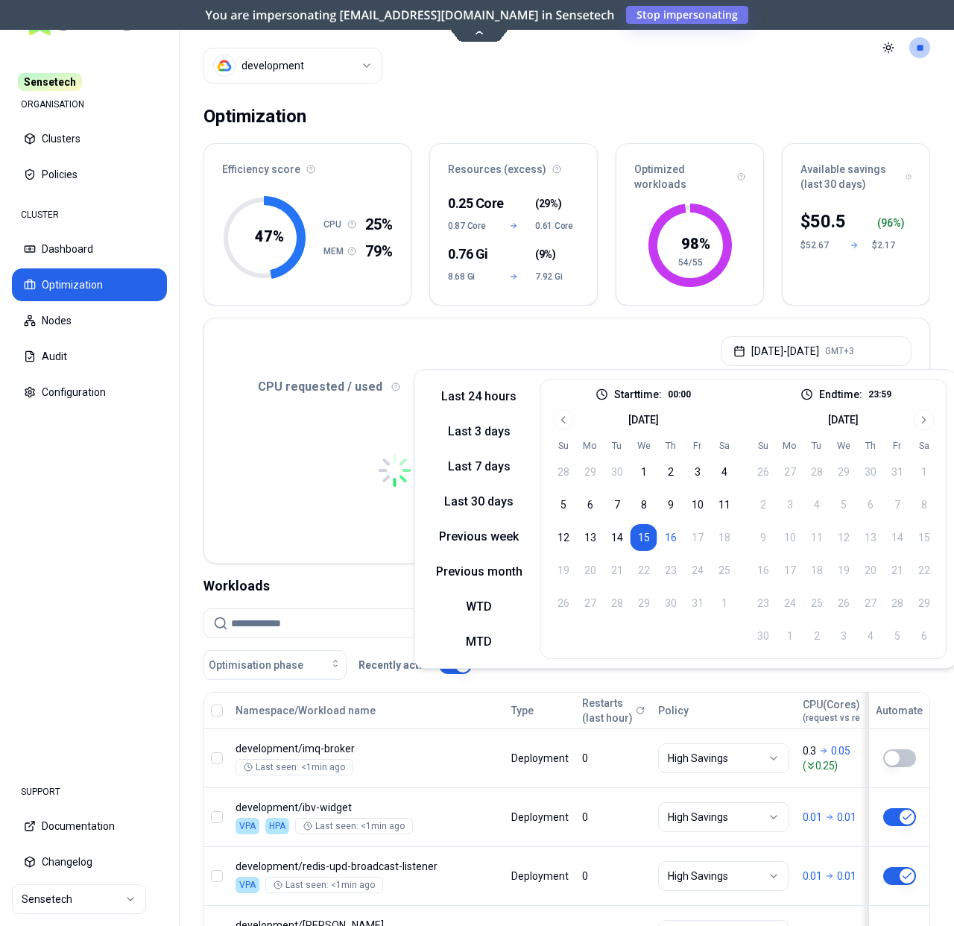
click at [648, 539] on button "15" at bounding box center [643, 537] width 27 height 27
click at [592, 349] on div "Oct 15, 2025 - Oct 15, 2025 GMT+3" at bounding box center [566, 346] width 725 height 57
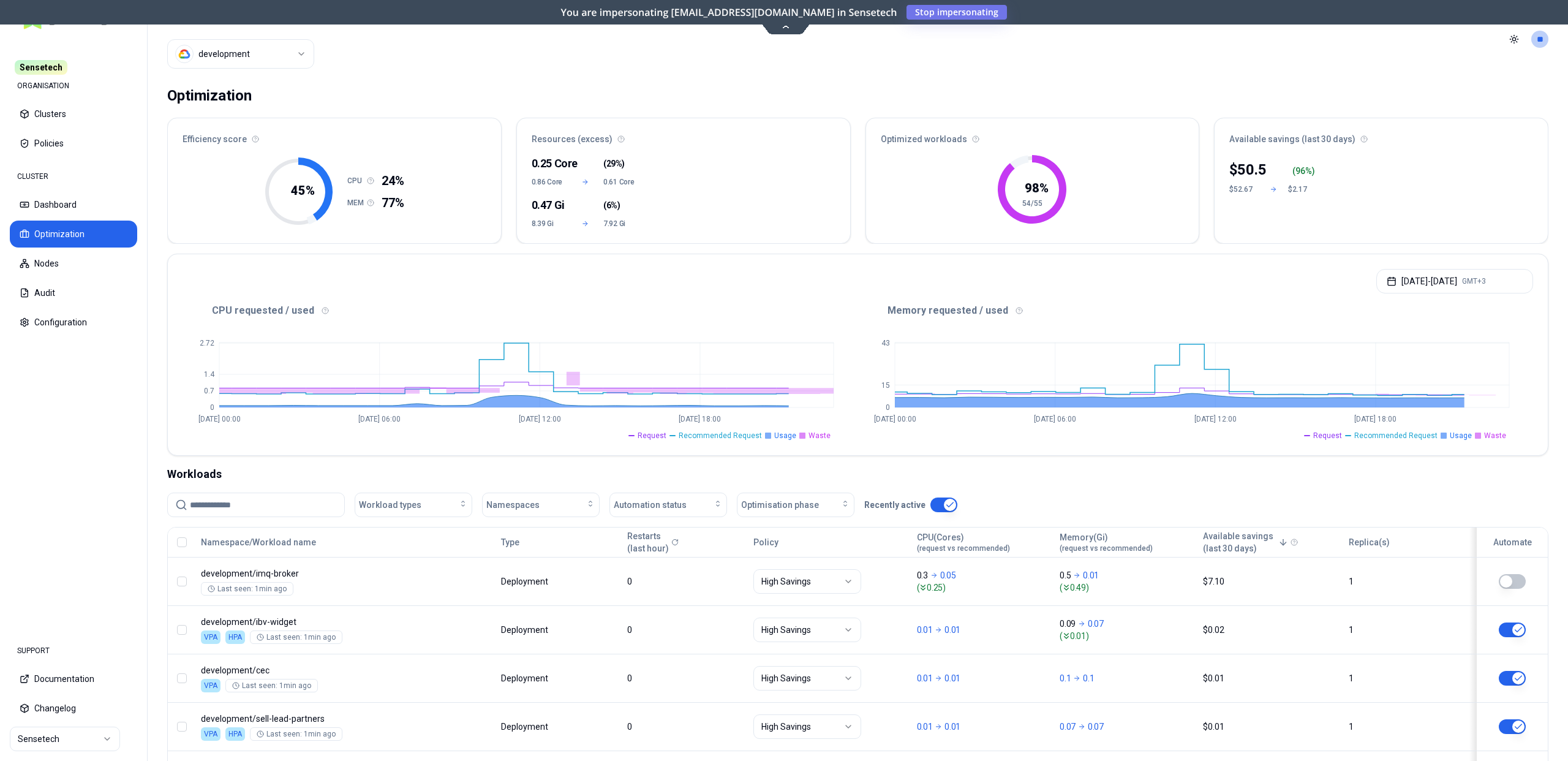
click at [262, 504] on input at bounding box center [263, 505] width 147 height 23
click at [224, 502] on input at bounding box center [263, 505] width 147 height 23
type input "*******"
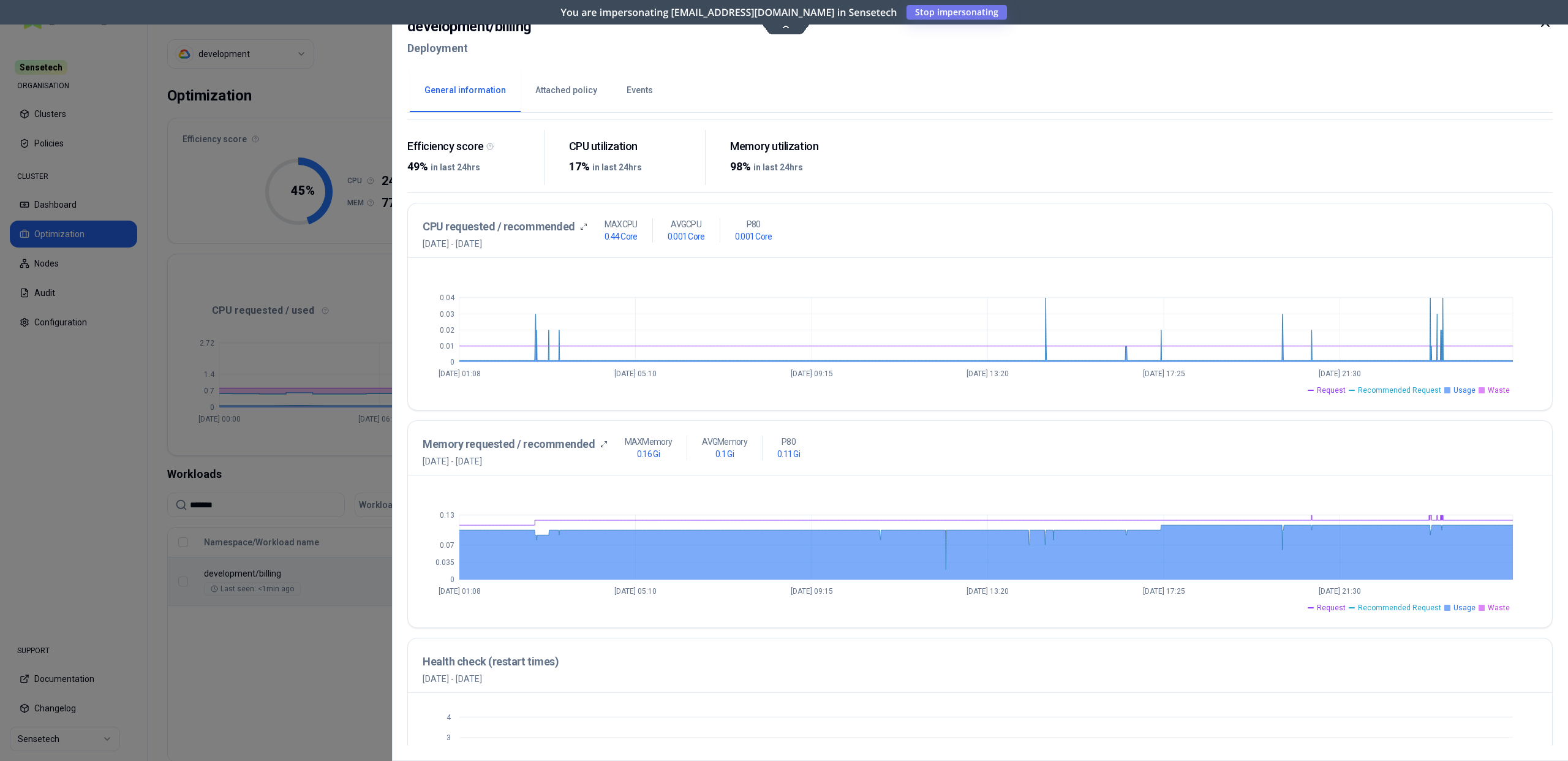
scroll to position [107, 0]
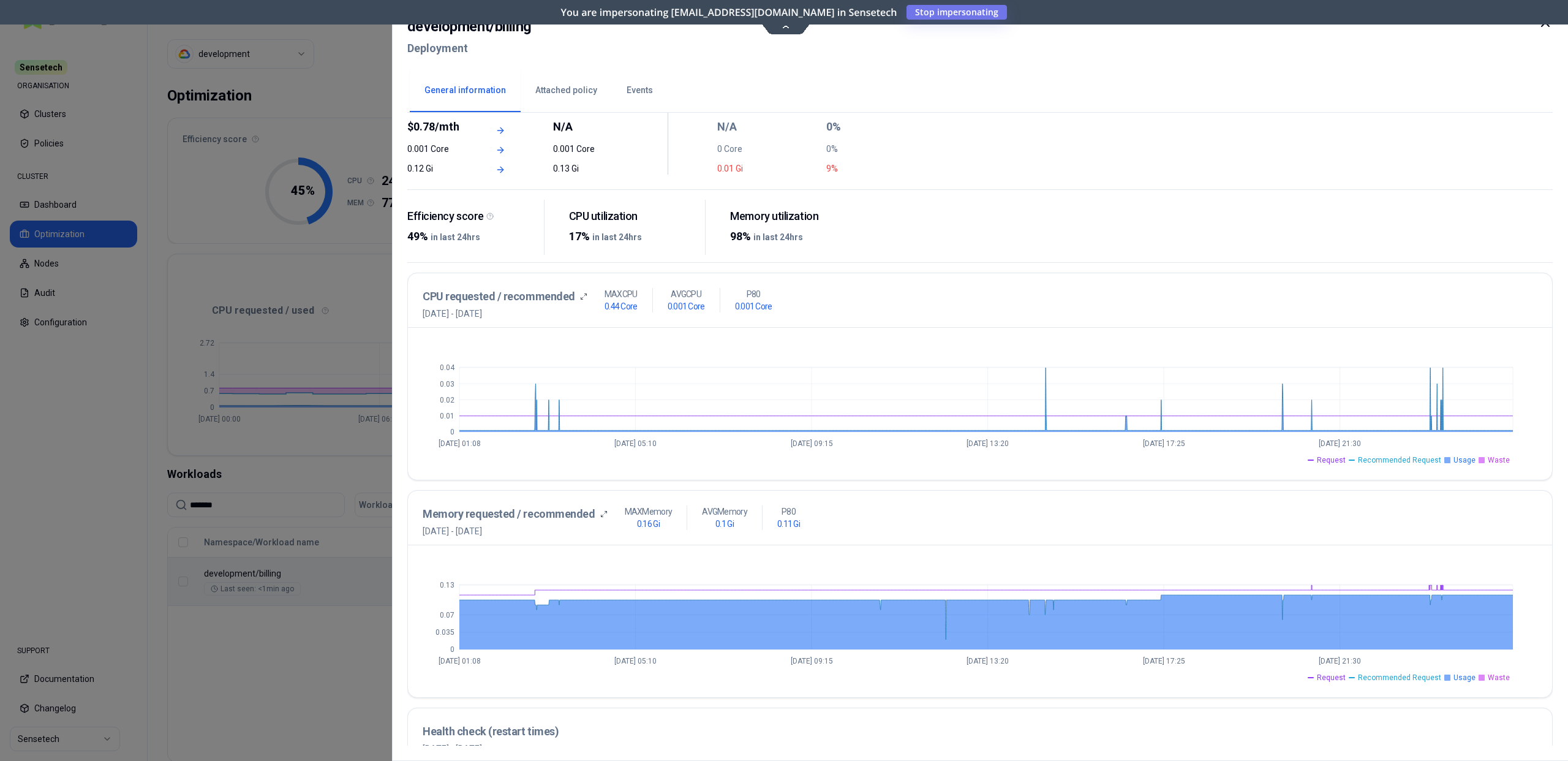
click at [783, 28] on icon at bounding box center [1545, 23] width 15 height 15
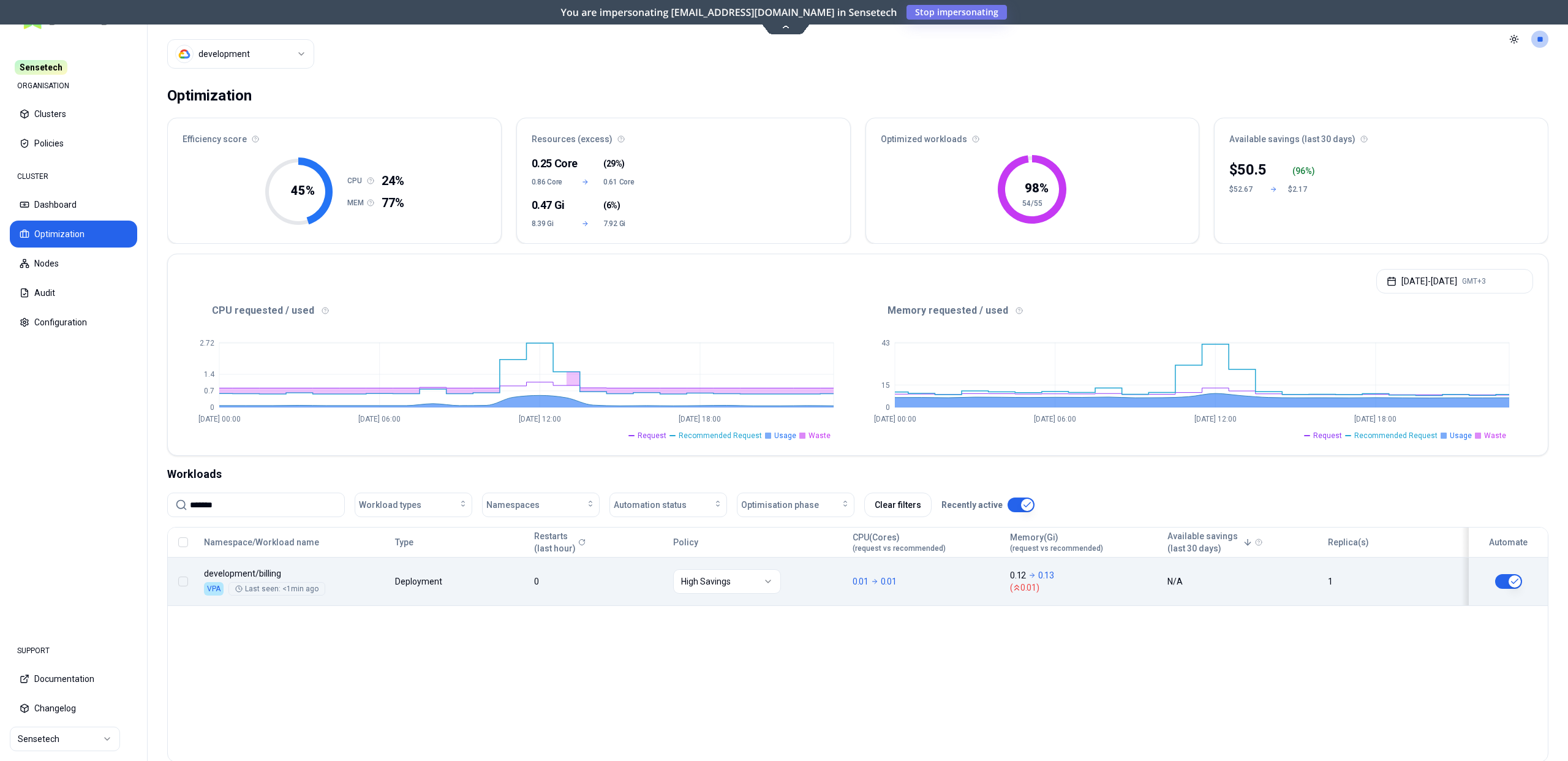
click at [388, 594] on body "Sensetech ORGANISATION Clusters Policies CLUSTER Dashboard Optimization Nodes A…" at bounding box center [784, 380] width 1568 height 761
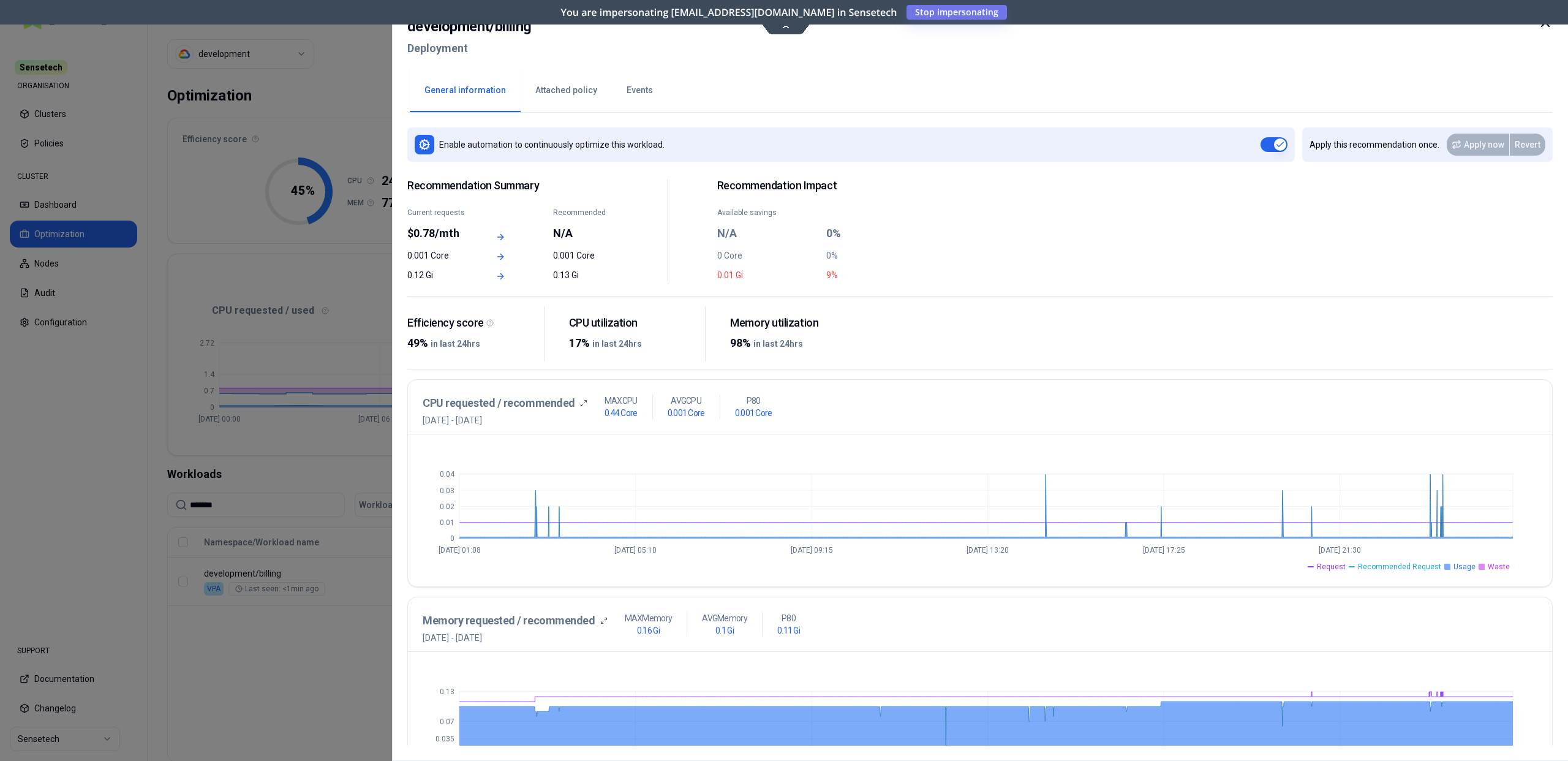
click at [783, 28] on icon at bounding box center [1545, 23] width 15 height 15
